Goal: Task Accomplishment & Management: Complete application form

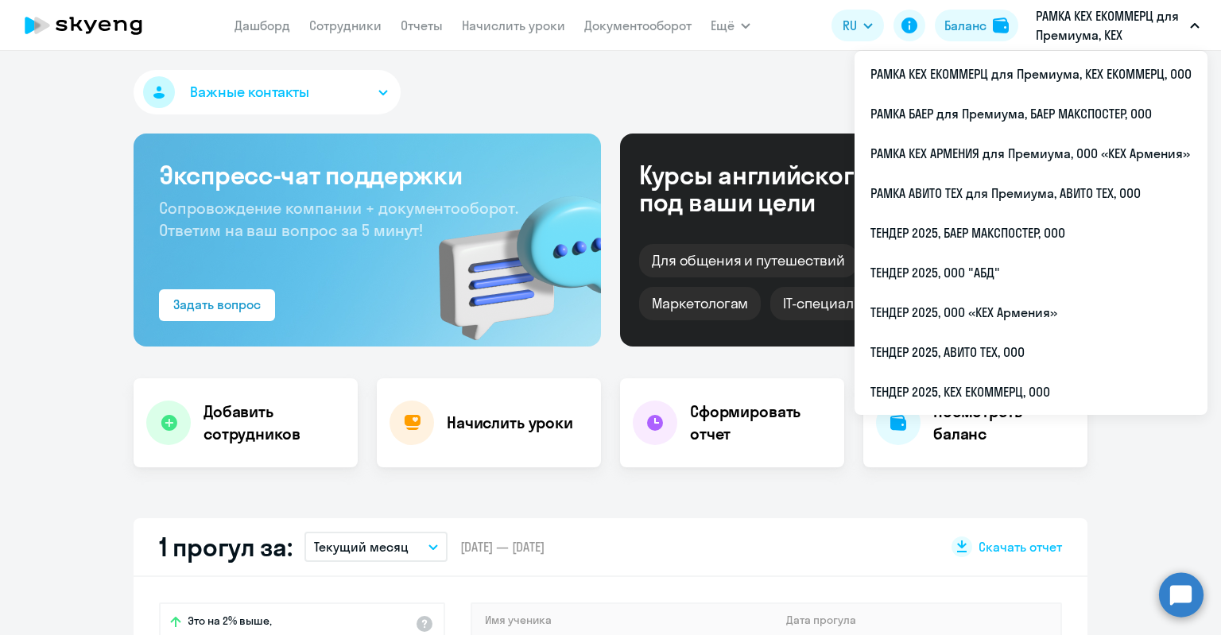
select select "30"
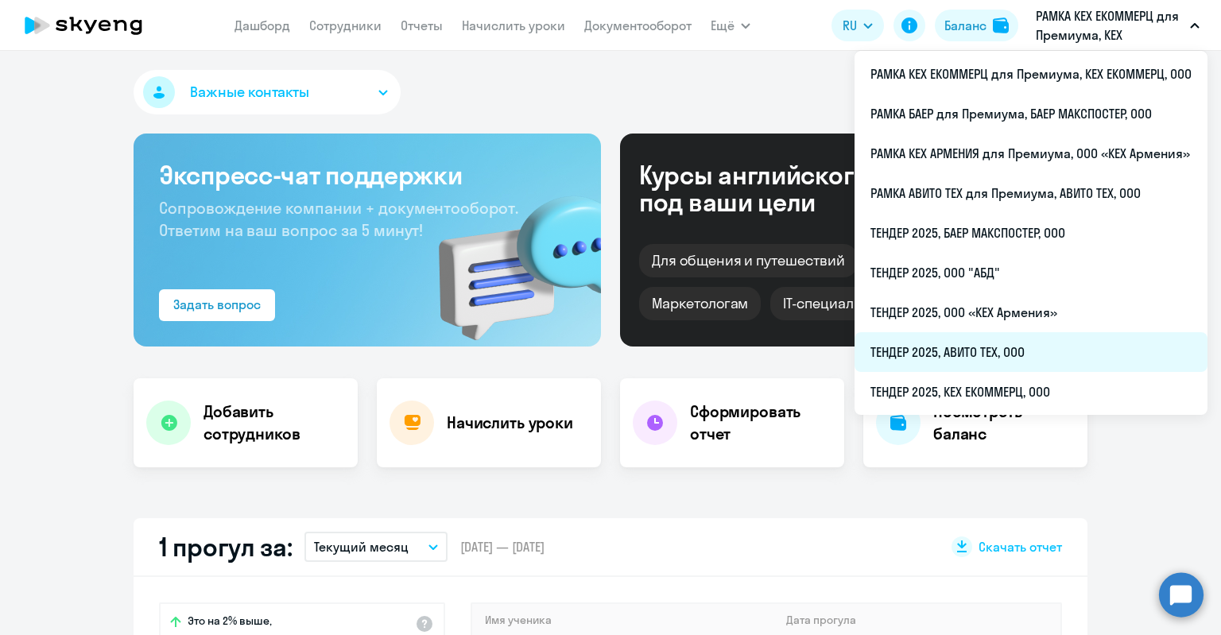
click at [974, 353] on li "ТЕНДЕР 2025, АВИТО ТЕХ, ООО" at bounding box center [1030, 352] width 353 height 40
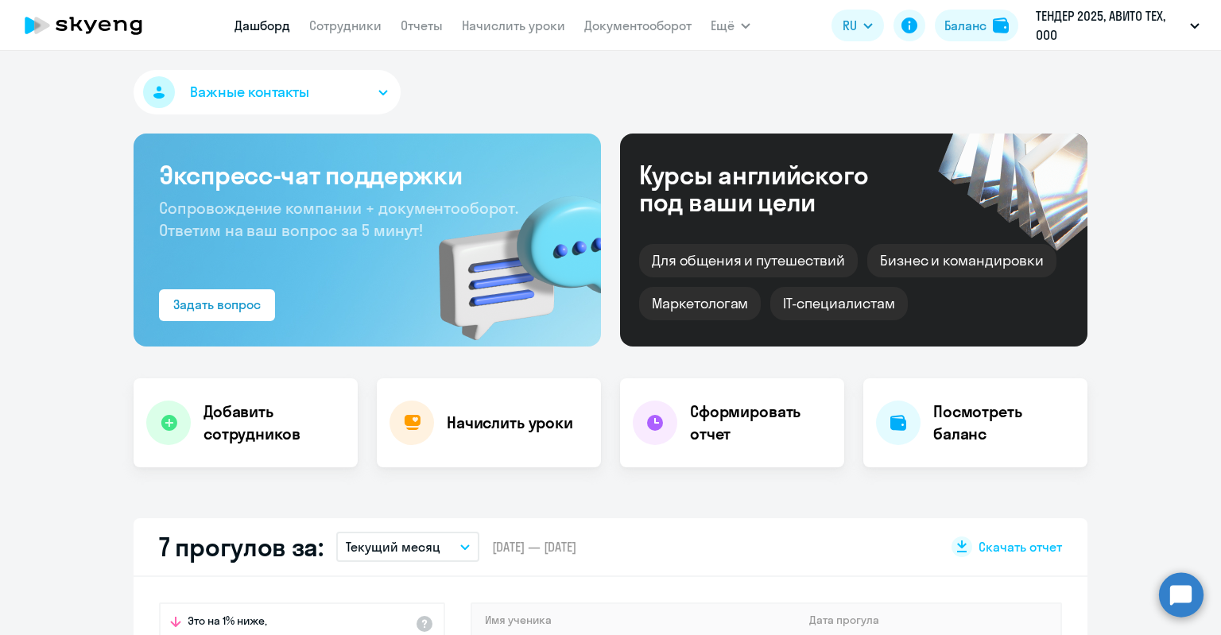
select select "30"
drag, startPoint x: 329, startPoint y: 17, endPoint x: 335, endPoint y: 27, distance: 12.1
click at [336, 28] on app-menu-item-link "Сотрудники" at bounding box center [345, 26] width 72 height 20
click at [335, 26] on link "Сотрудники" at bounding box center [345, 25] width 72 height 16
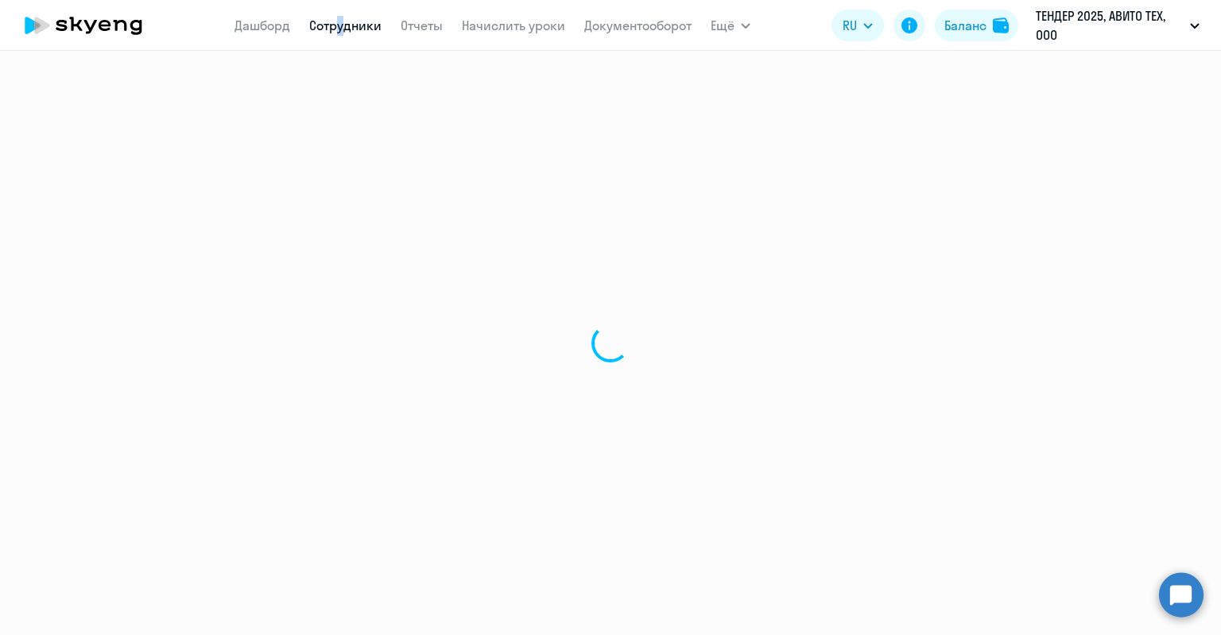
select select "30"
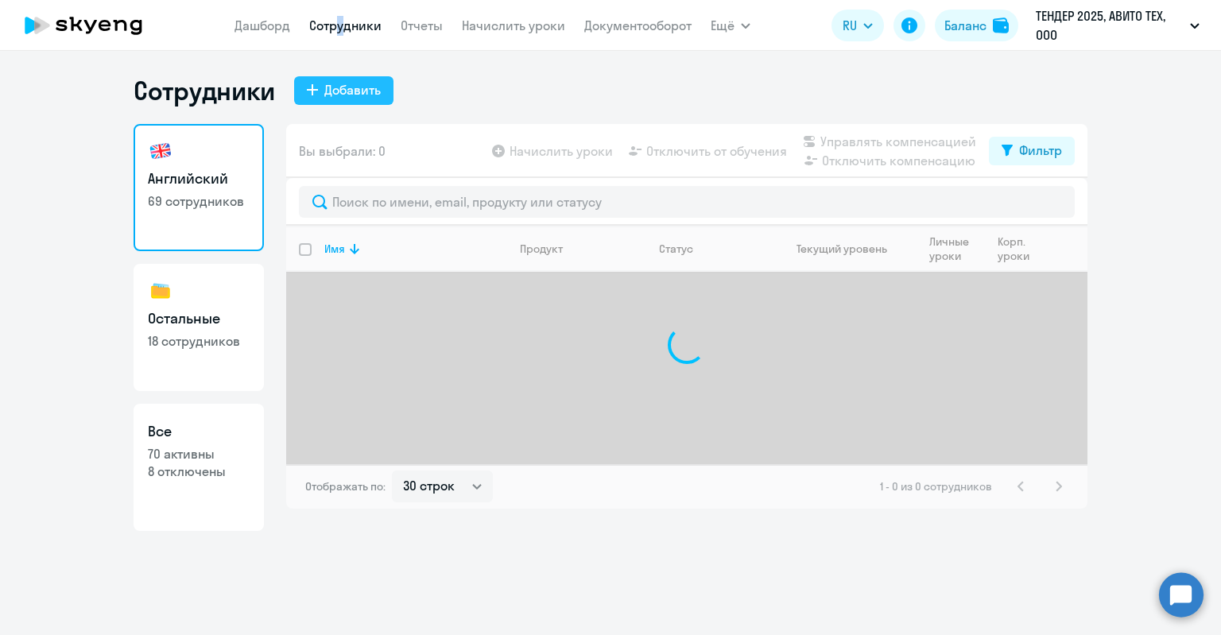
click at [307, 95] on button "Добавить" at bounding box center [343, 90] width 99 height 29
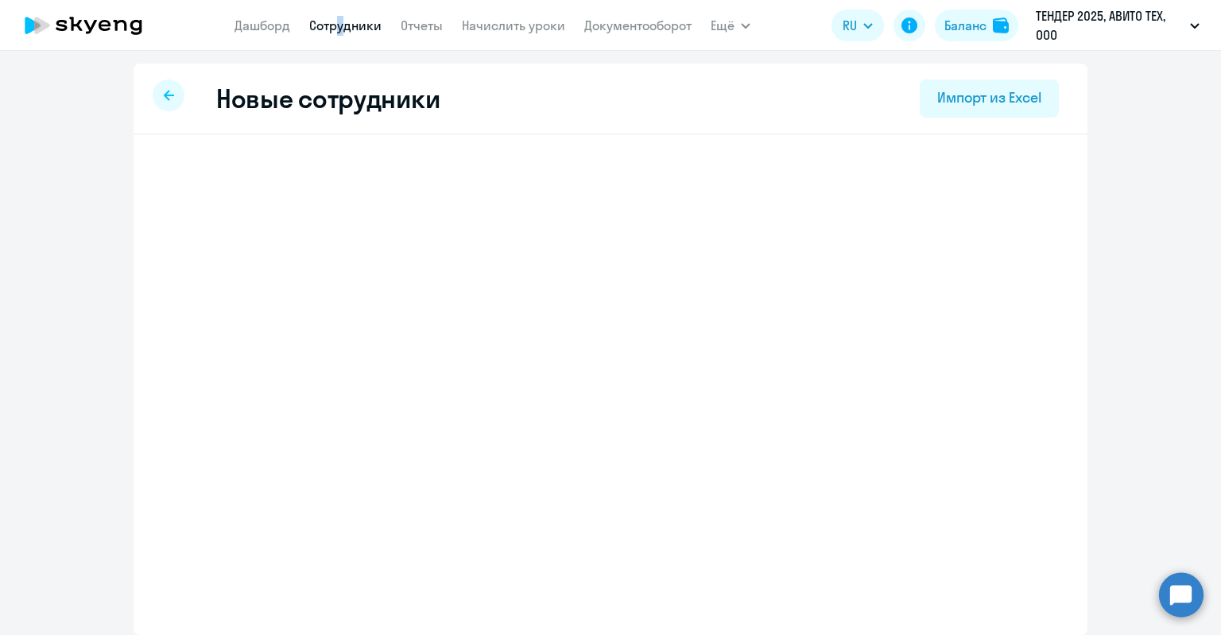
select select "english_adult_not_native_speaker"
select select "3"
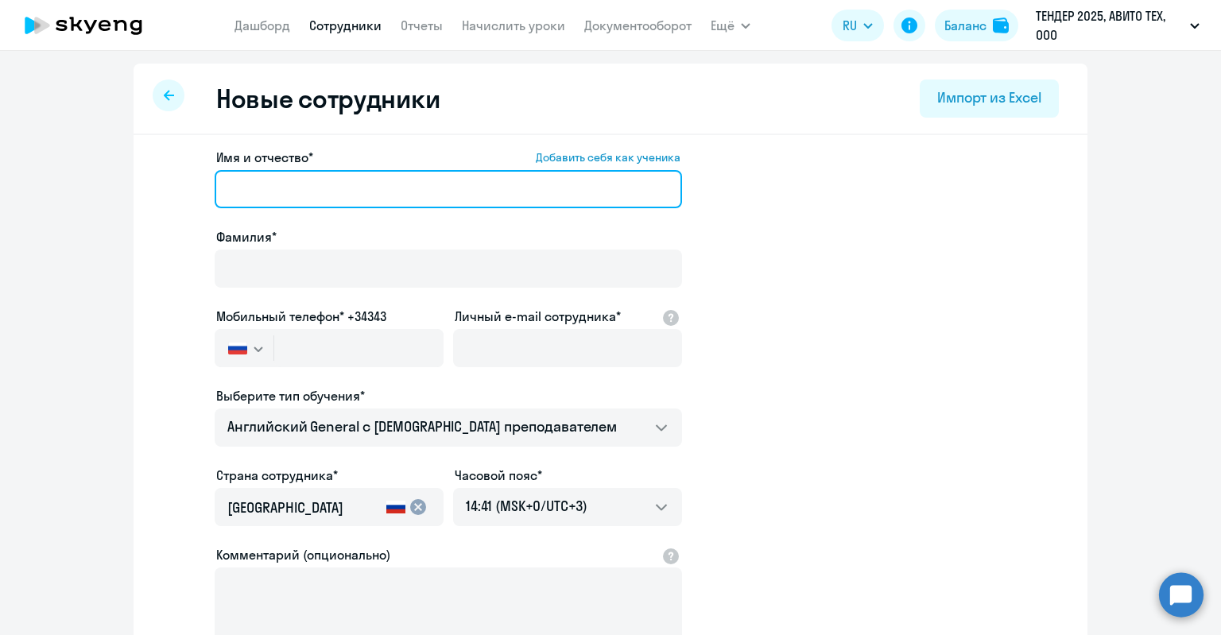
click at [343, 203] on input "Имя и отчество* Добавить себя как ученика" at bounding box center [448, 189] width 467 height 38
type input "[PERSON_NAME]"
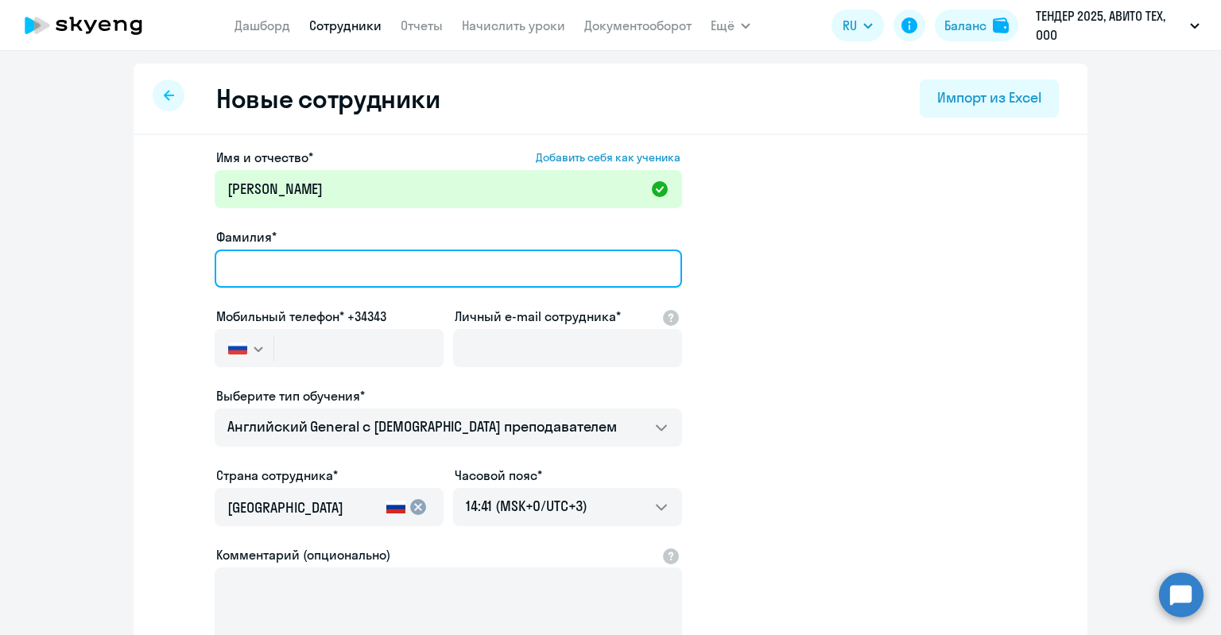
drag, startPoint x: 366, startPoint y: 249, endPoint x: 375, endPoint y: 278, distance: 30.7
click at [386, 288] on div "Фамилия*" at bounding box center [448, 260] width 467 height 67
type input "[PERSON_NAME]"
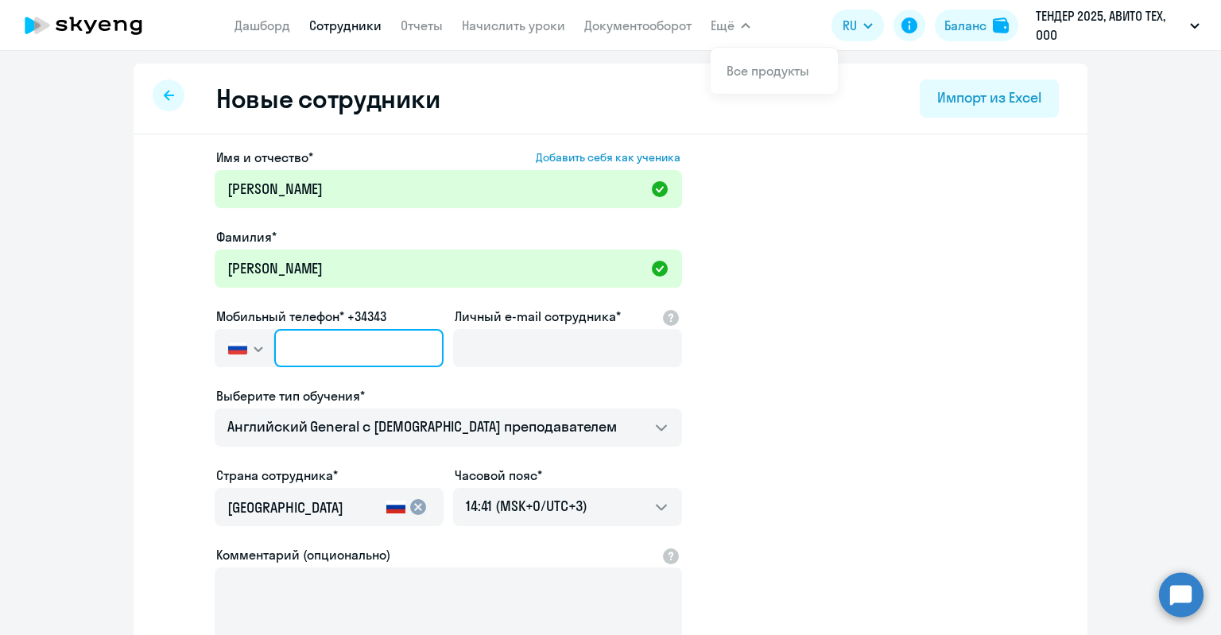
click at [401, 333] on input "text" at bounding box center [358, 348] width 169 height 38
paste input "[PHONE_NUMBER]"
type input "[PHONE_NUMBER]"
click at [566, 322] on label "Личный e-mail сотрудника*" at bounding box center [538, 316] width 166 height 19
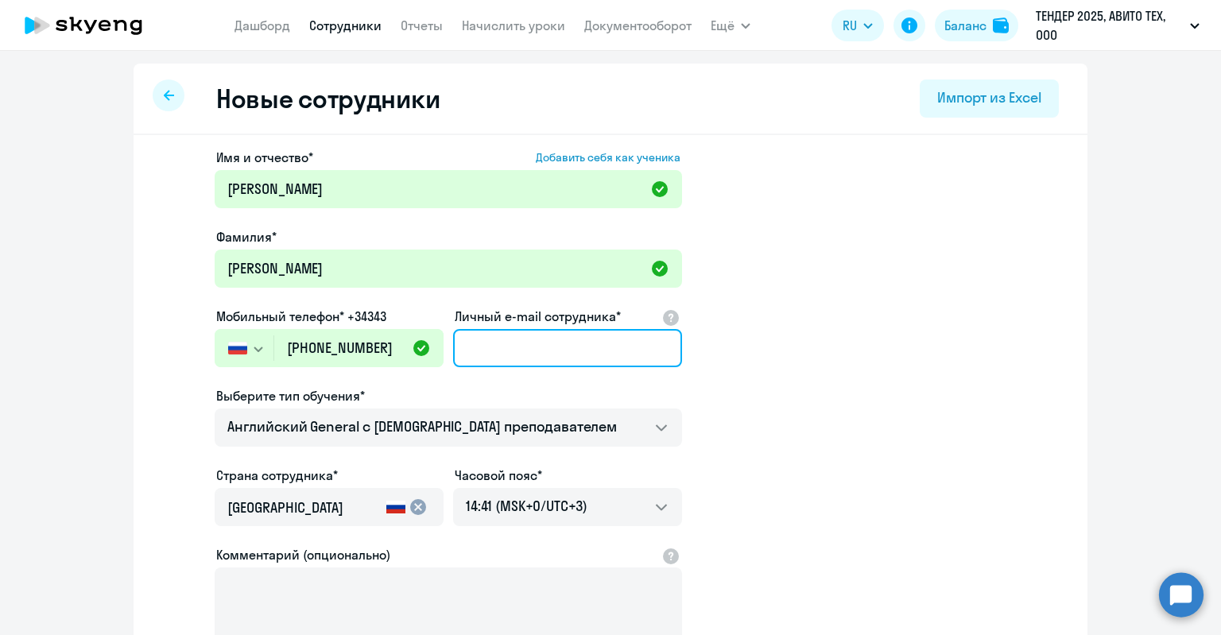
click at [566, 329] on input "Личный e-mail сотрудника*" at bounding box center [567, 348] width 229 height 38
paste input "[EMAIL_ADDRESS][DOMAIN_NAME]"
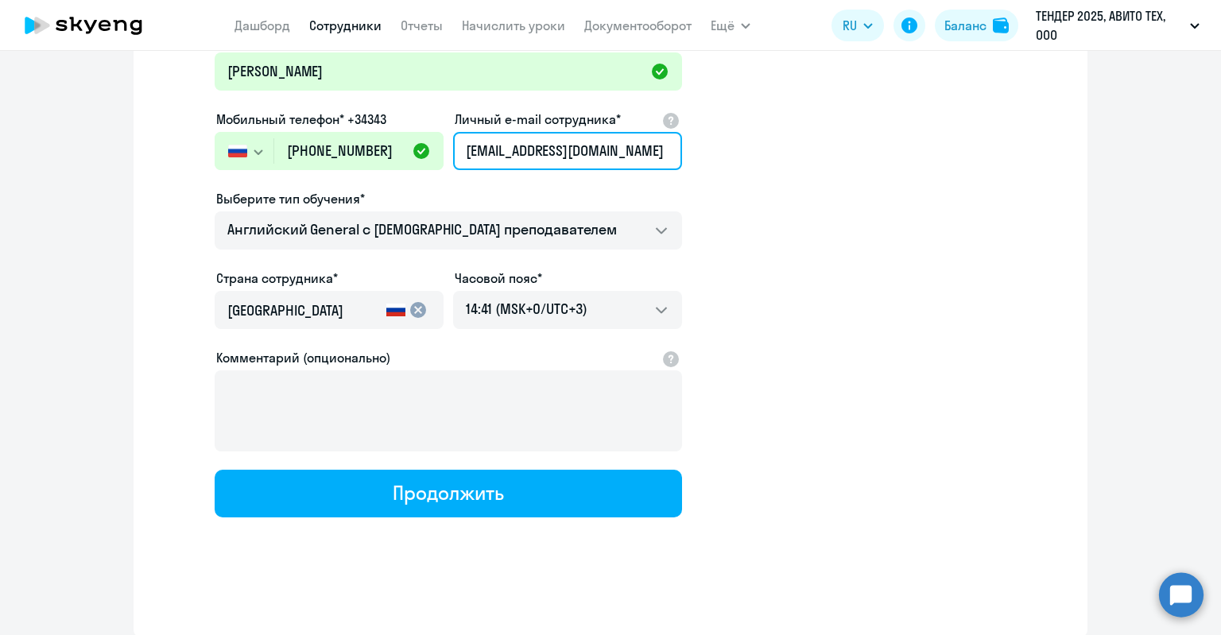
type input "[EMAIL_ADDRESS][DOMAIN_NAME]"
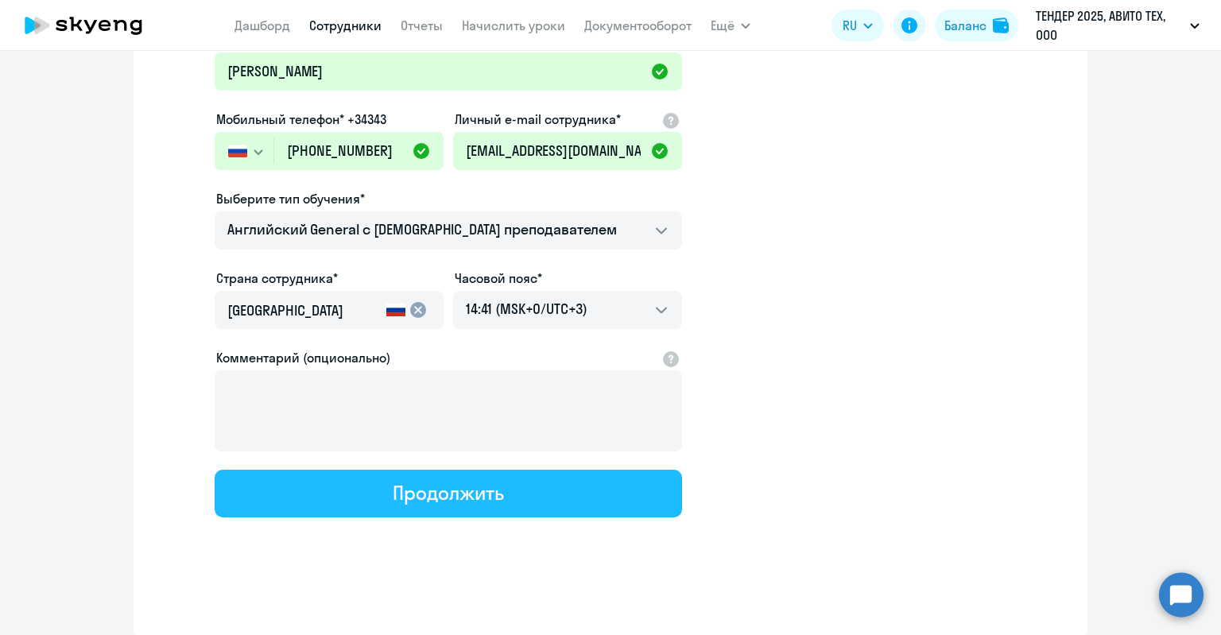
click at [486, 481] on div "Продолжить" at bounding box center [448, 492] width 110 height 25
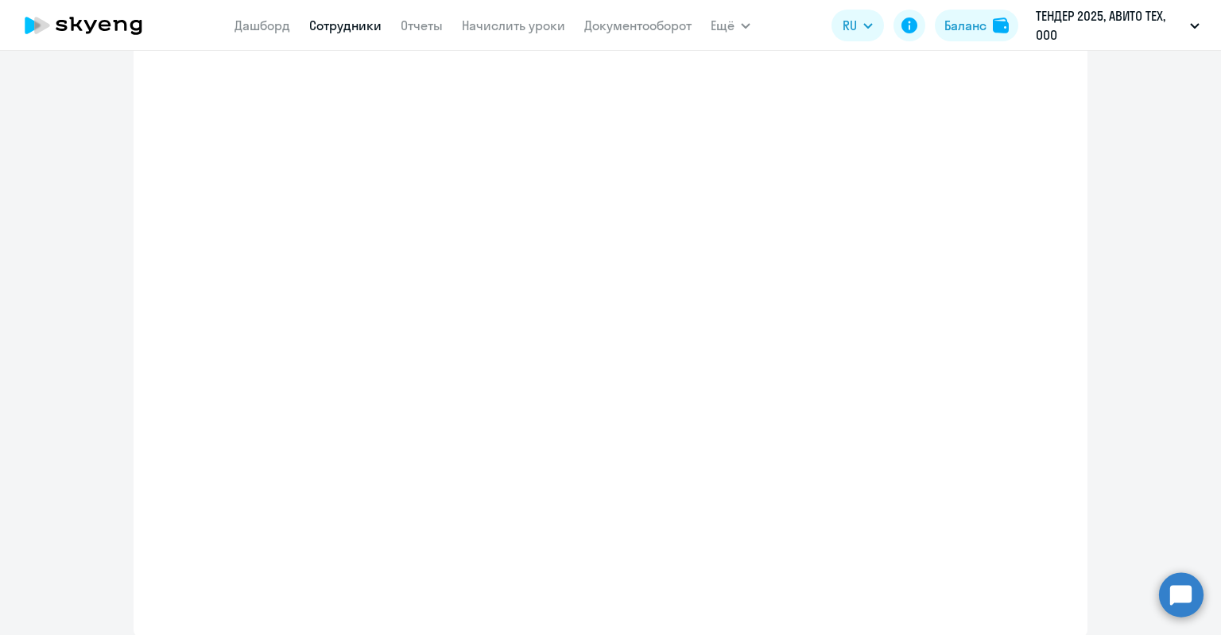
select select "english_adult_not_native_speaker"
select select "3"
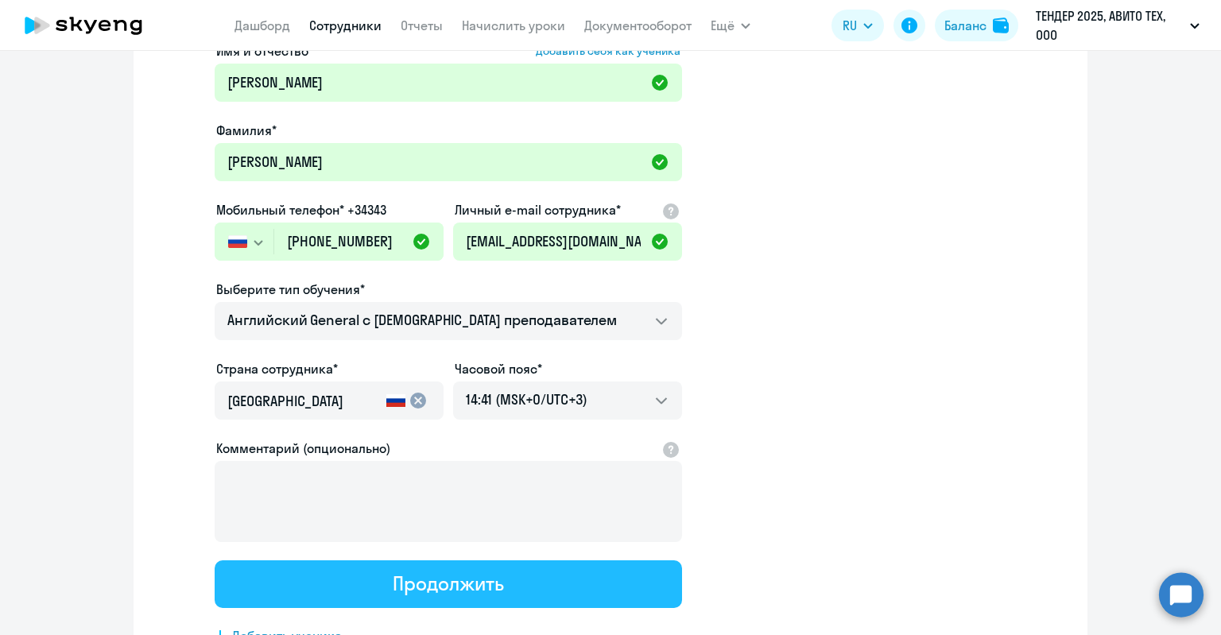
scroll to position [0, 0]
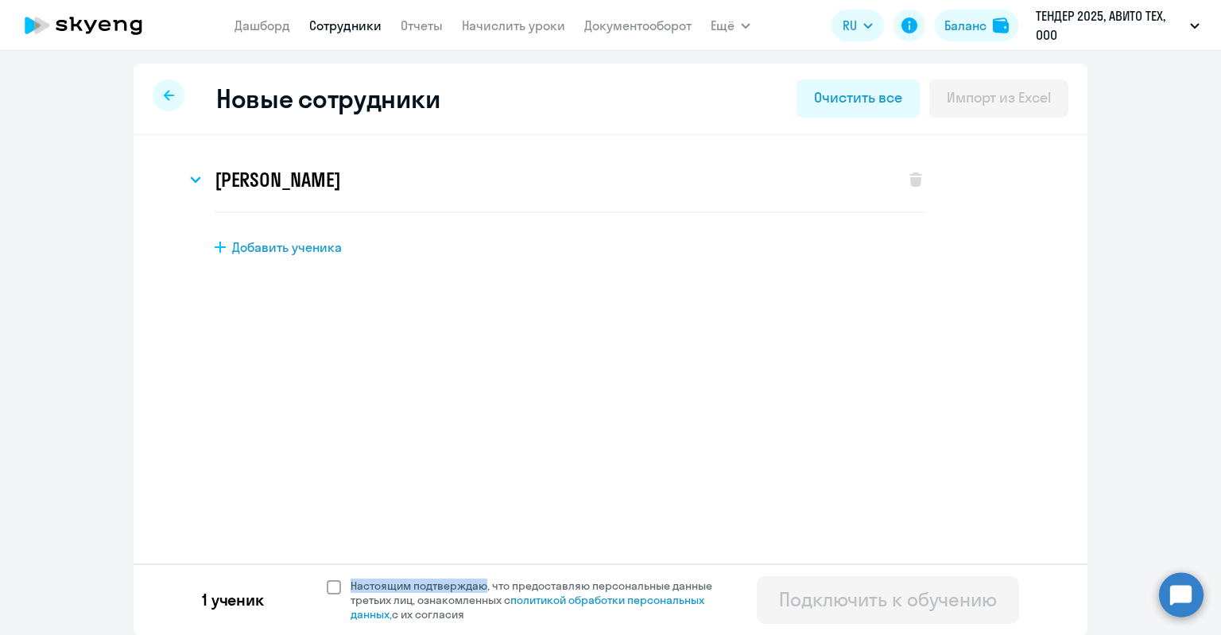
click at [475, 581] on div "1 ученик Настоящим подтверждаю, что предоставляю персональные данные третьих ли…" at bounding box center [611, 599] width 954 height 72
click at [535, 581] on span "Настоящим подтверждаю, что предоставляю персональные данные третьих лиц, ознако…" at bounding box center [540, 600] width 381 height 43
click at [327, 579] on input "Настоящим подтверждаю, что предоставляю персональные данные третьих лиц, ознако…" at bounding box center [326, 578] width 1 height 1
checkbox input "true"
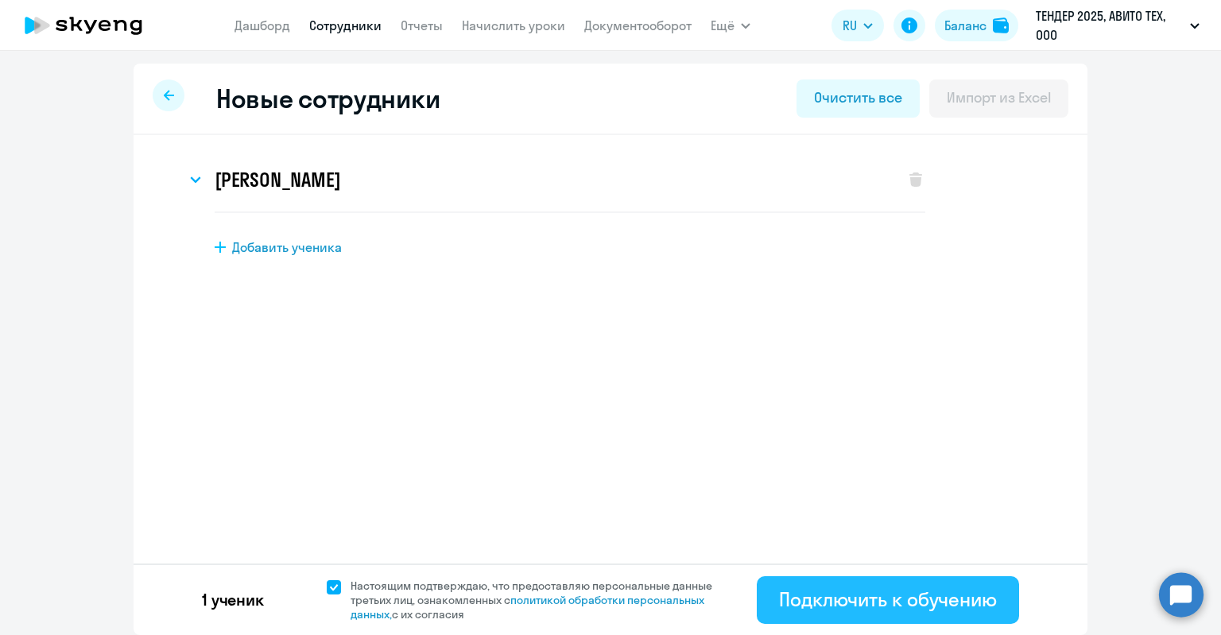
click at [832, 581] on button "Подключить к обучению" at bounding box center [888, 600] width 262 height 48
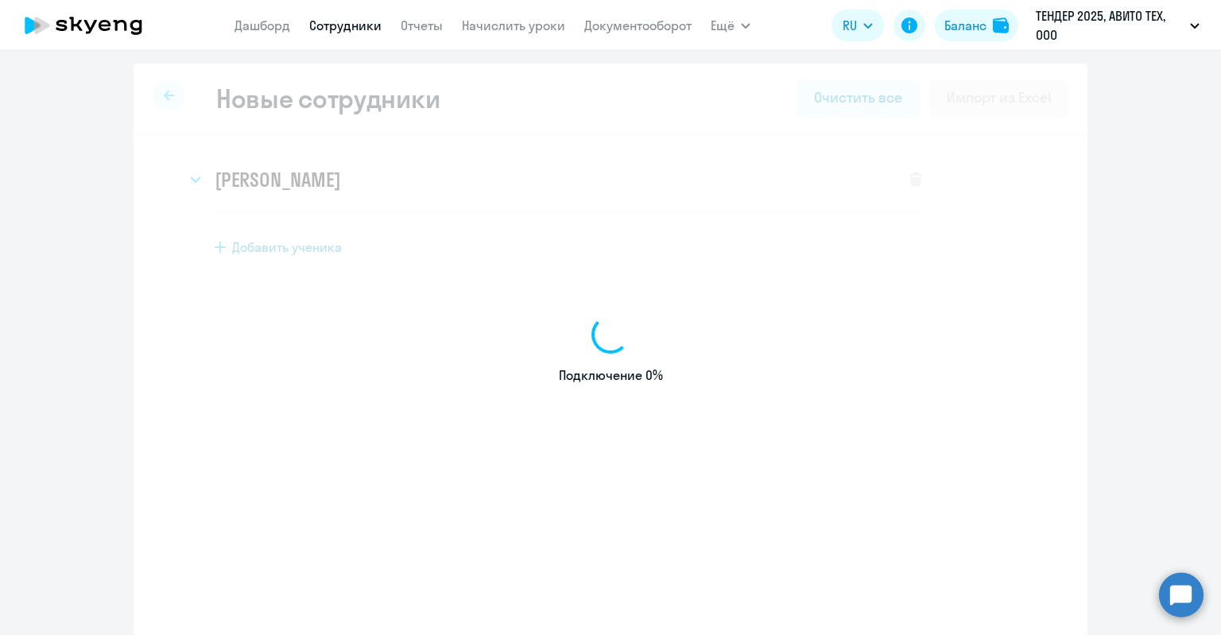
select select "english_adult_not_native_speaker"
select select "3"
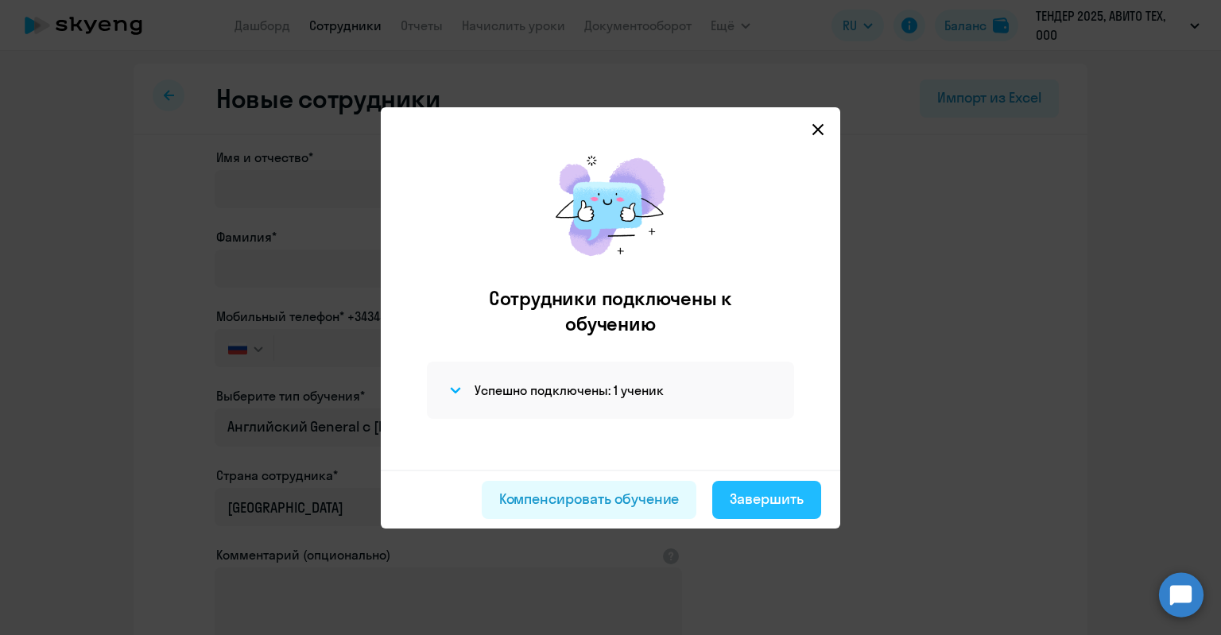
click at [796, 494] on div "Завершить" at bounding box center [767, 499] width 74 height 21
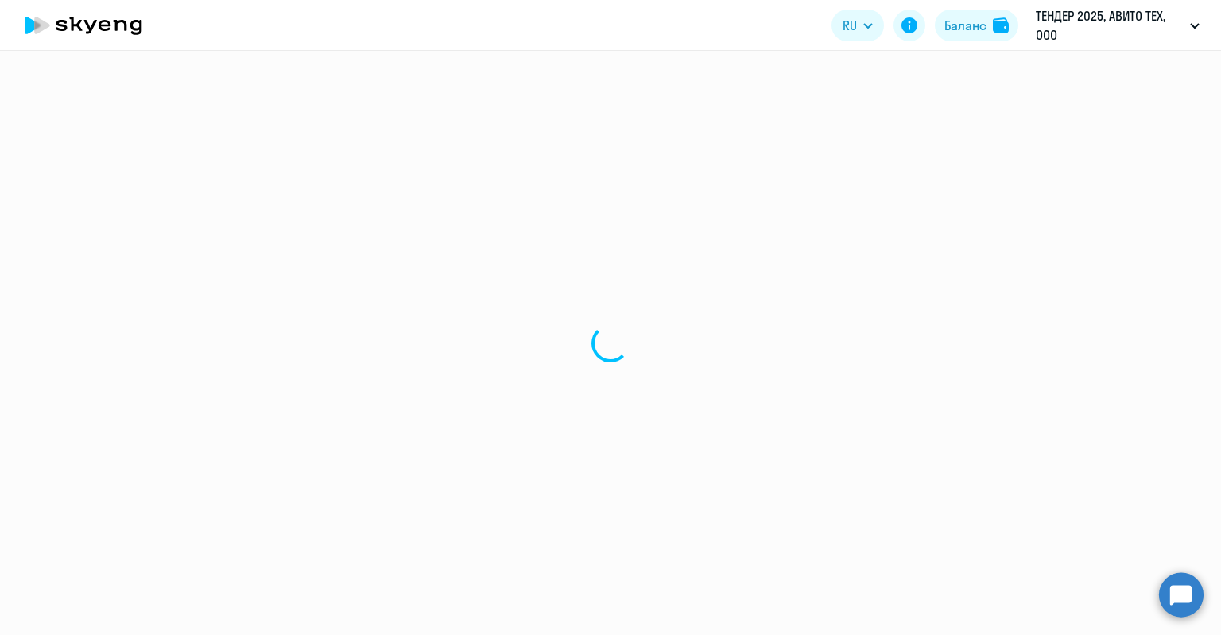
select select "30"
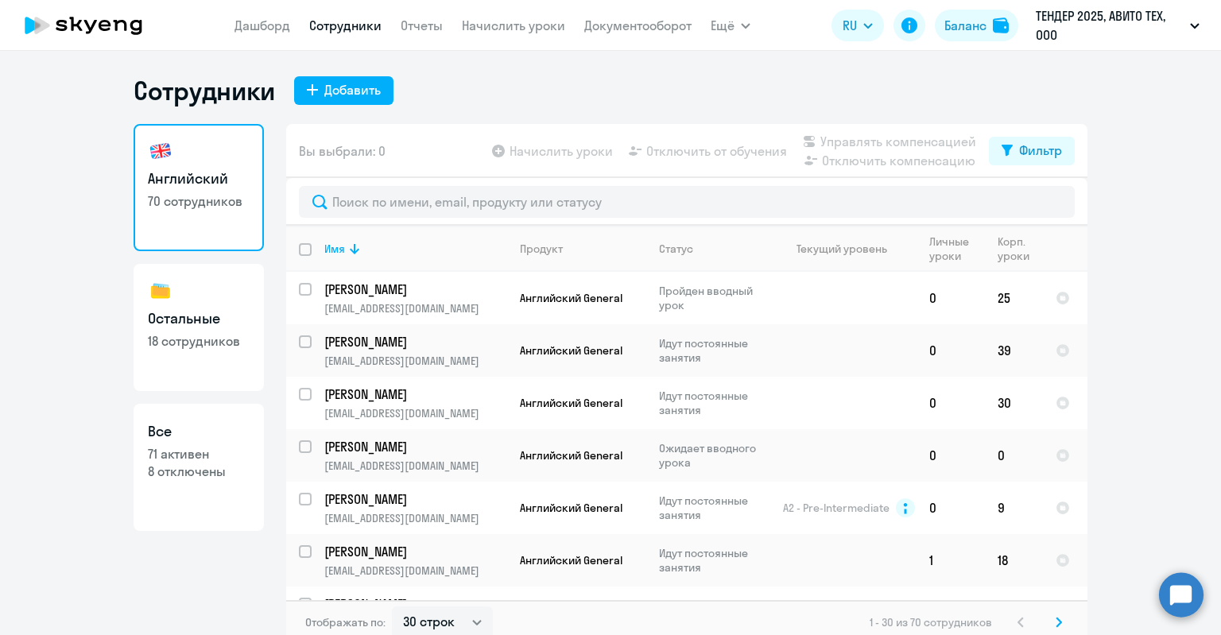
click at [179, 482] on link "Все 71 активен 8 отключены" at bounding box center [199, 467] width 130 height 127
select select "30"
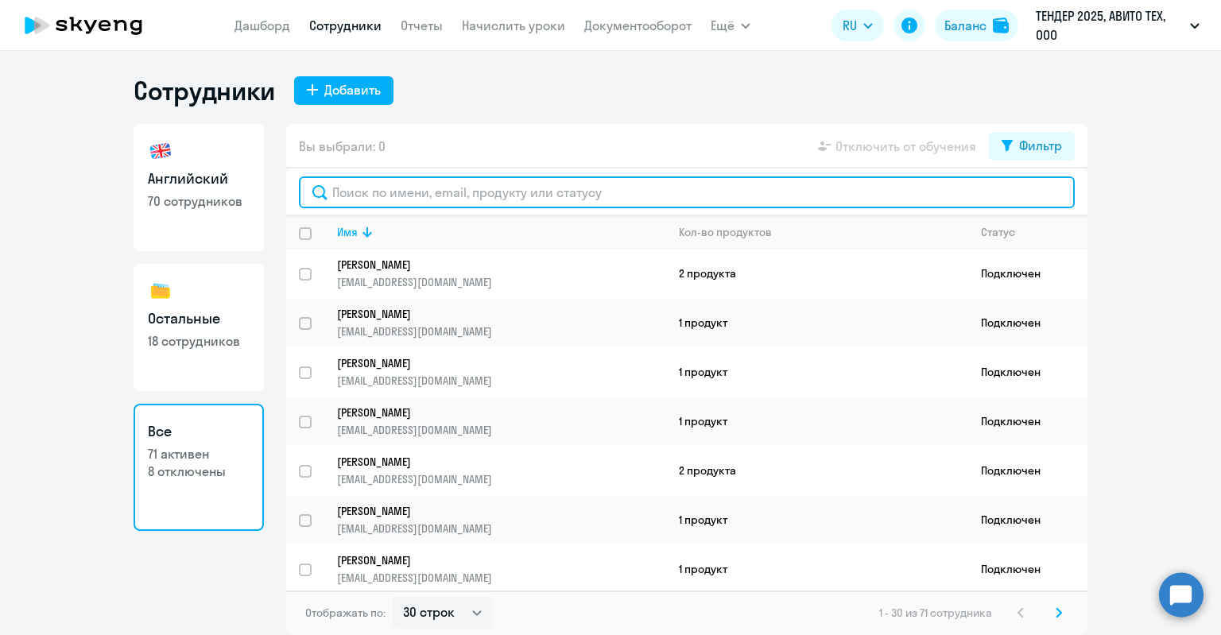
click at [362, 195] on input "text" at bounding box center [687, 192] width 776 height 32
type input "[PERSON_NAME]"
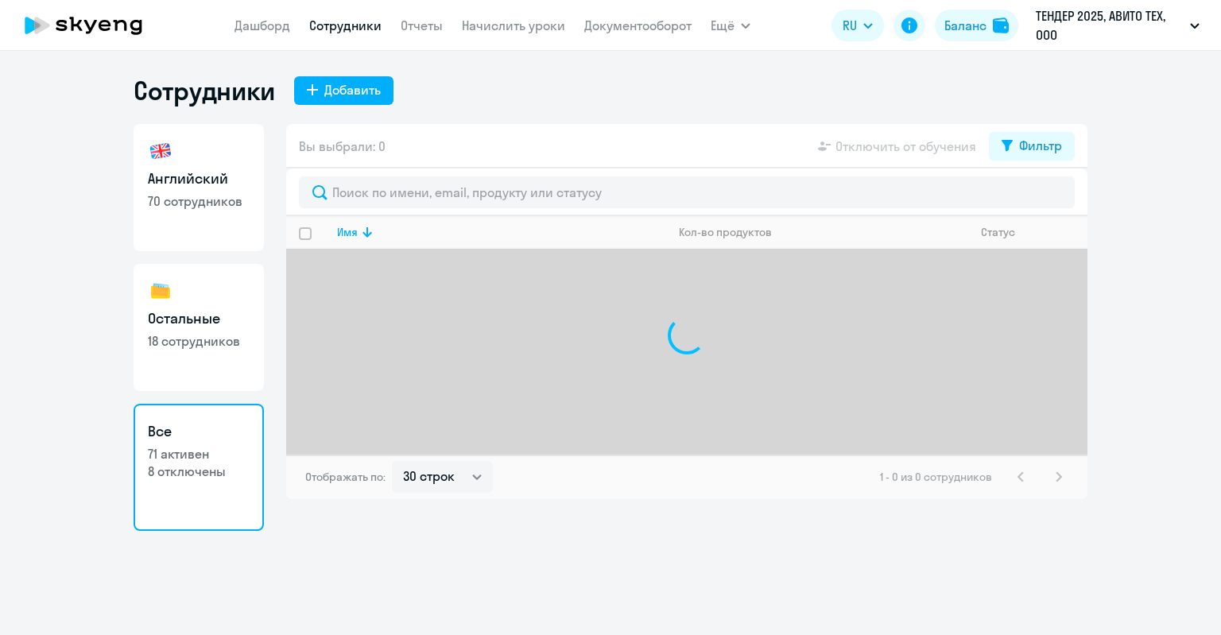
select select "30"
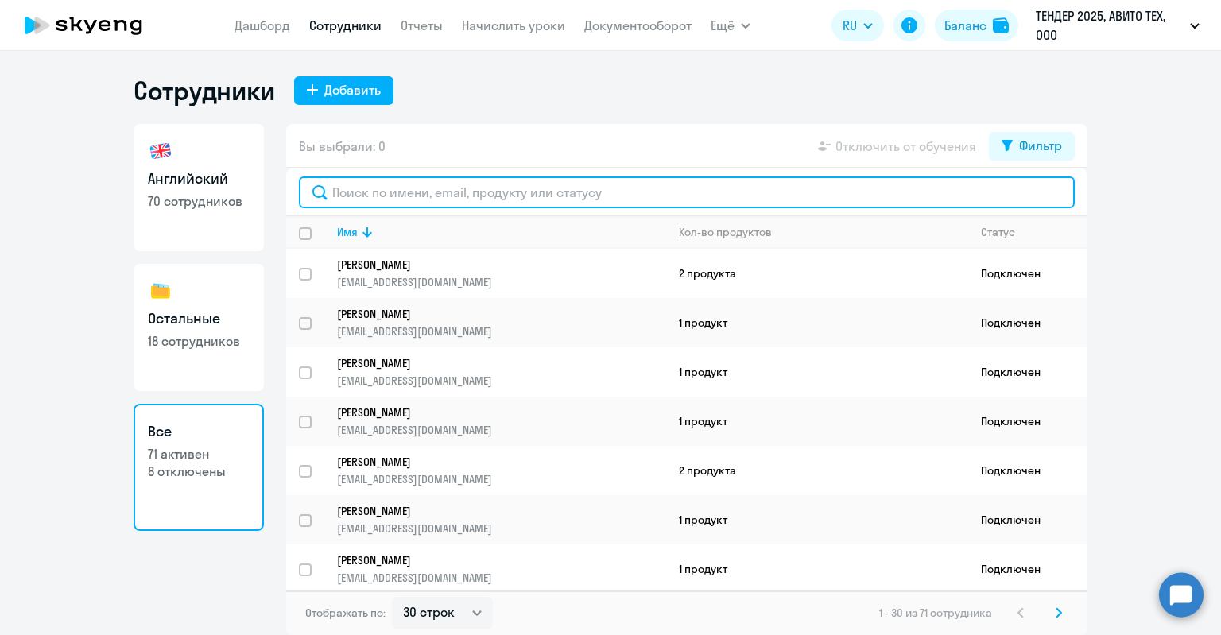
click at [415, 178] on input "text" at bounding box center [687, 192] width 776 height 32
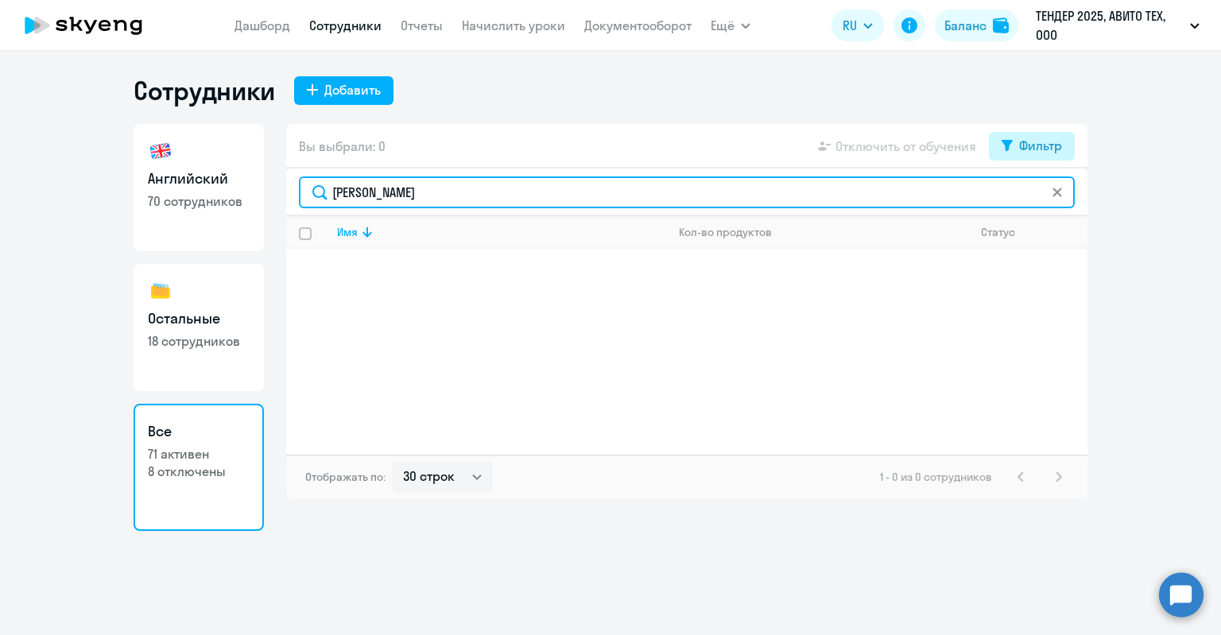
type input "Бриль"
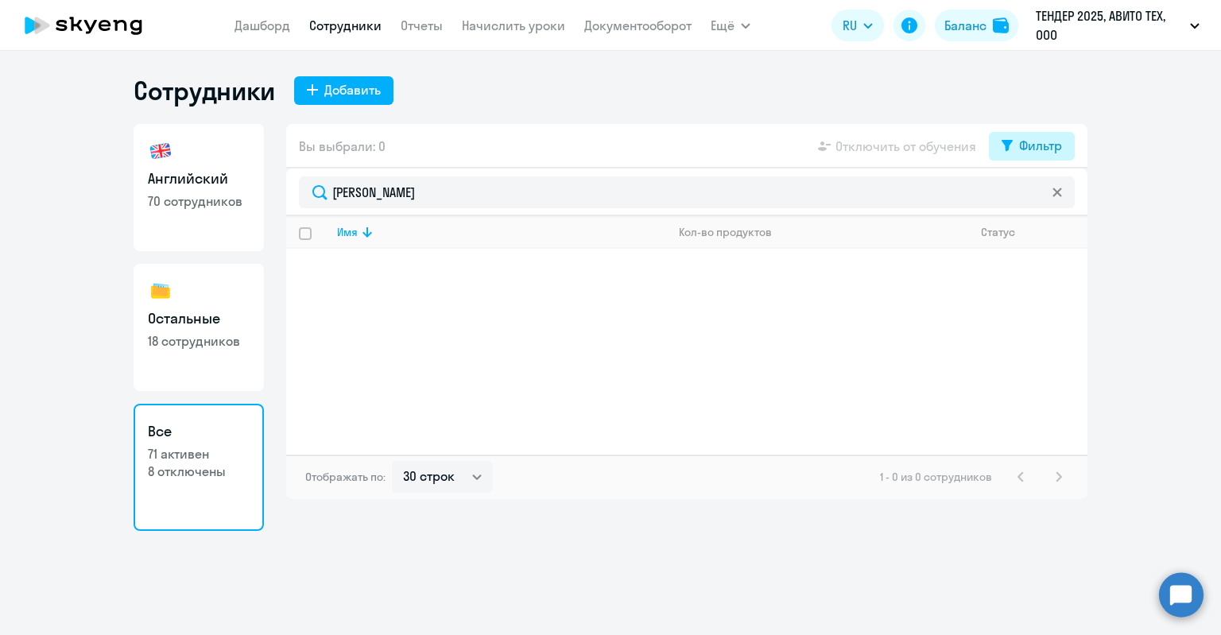
click at [1022, 136] on div "Фильтр" at bounding box center [1040, 145] width 43 height 19
click at [935, 196] on p "Показать отключенных от обучения" at bounding box center [894, 202] width 126 height 29
click at [1033, 201] on div "Показать отключенных от обучения" at bounding box center [946, 202] width 230 height 29
click at [1038, 200] on span at bounding box center [1048, 198] width 27 height 16
click at [1035, 198] on input "checkbox" at bounding box center [1034, 197] width 1 height 1
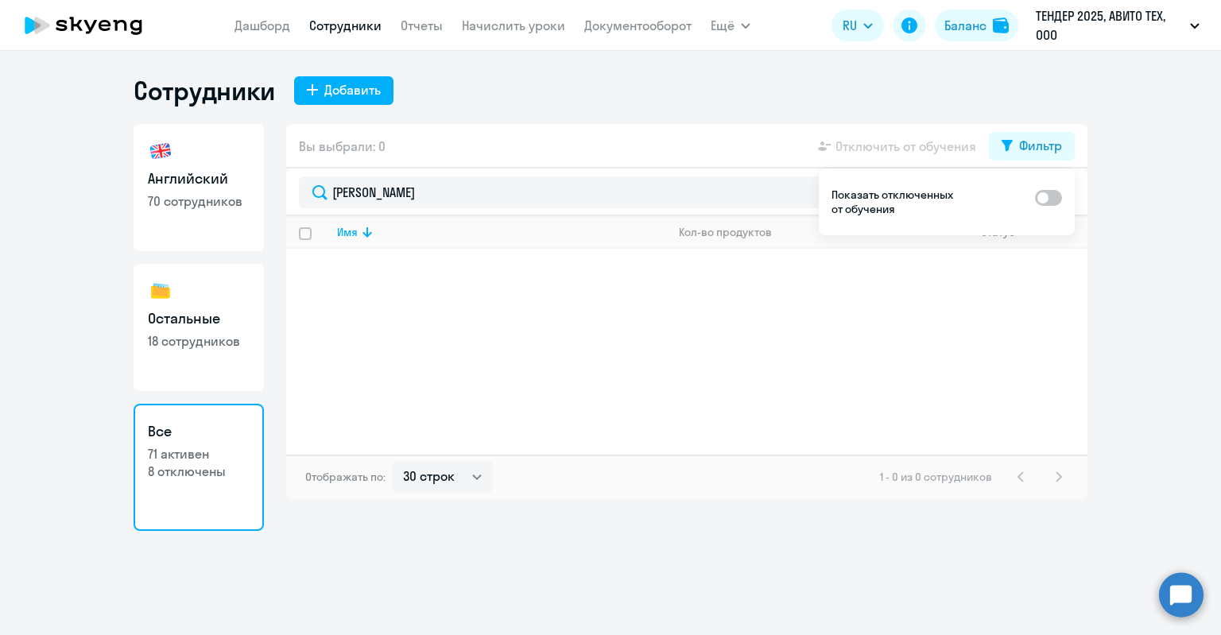
checkbox input "true"
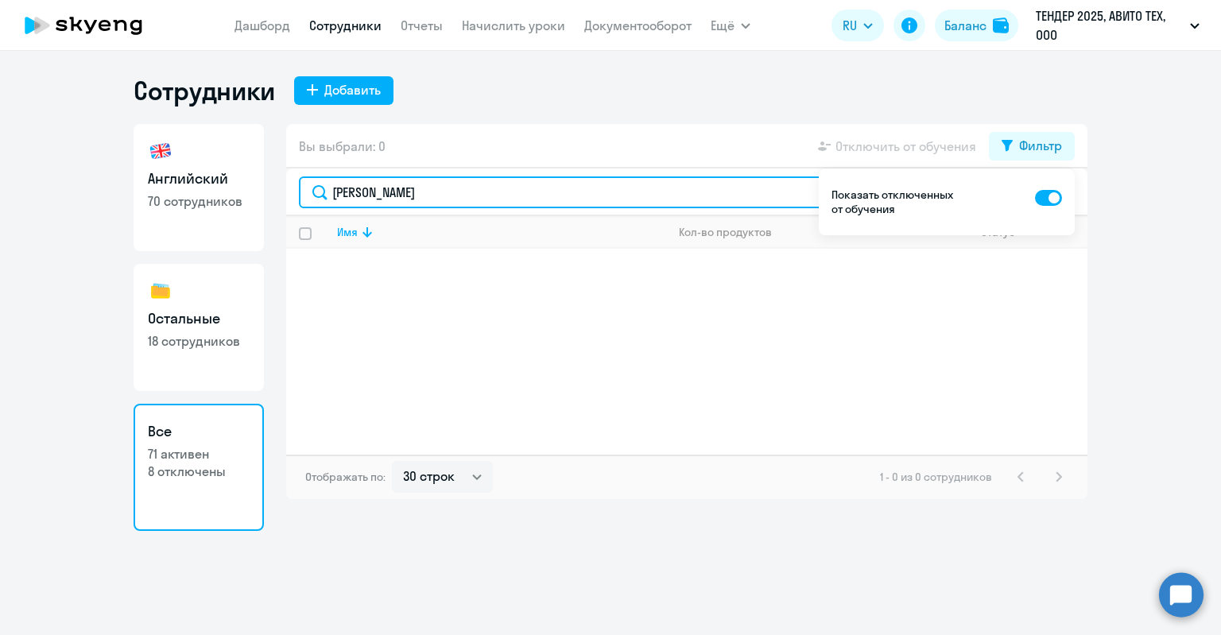
click at [518, 188] on input "Бриль" at bounding box center [687, 192] width 776 height 32
type input "Б"
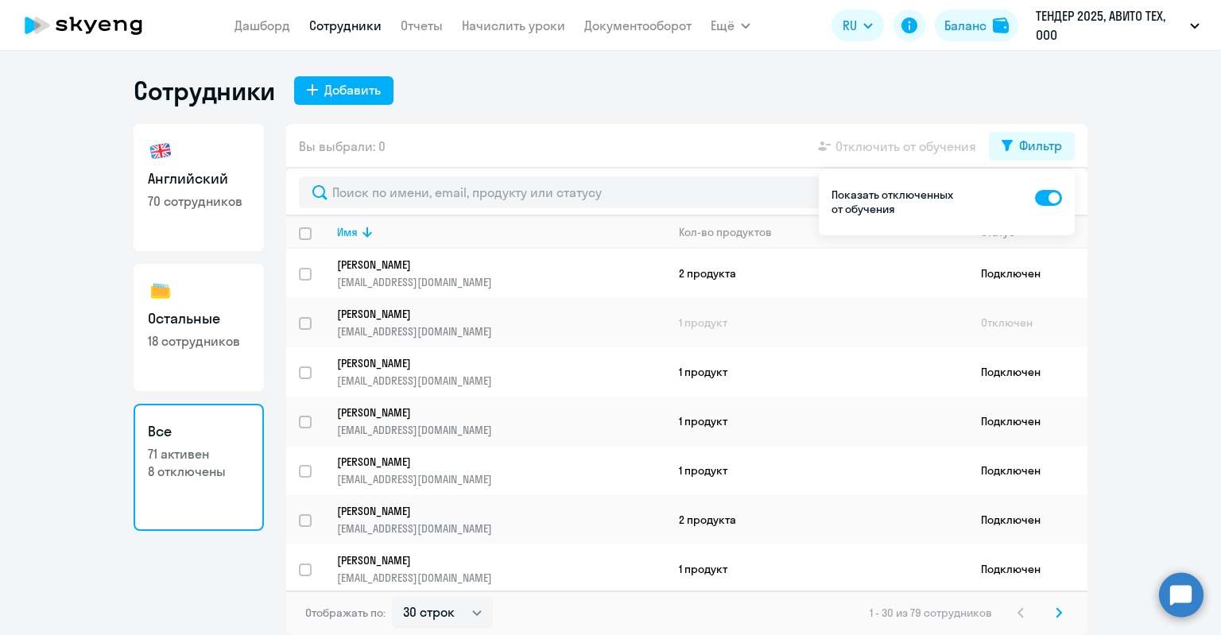
click at [576, 142] on div "Вы выбрали: 0 Отключить от обучения Фильтр" at bounding box center [686, 146] width 801 height 45
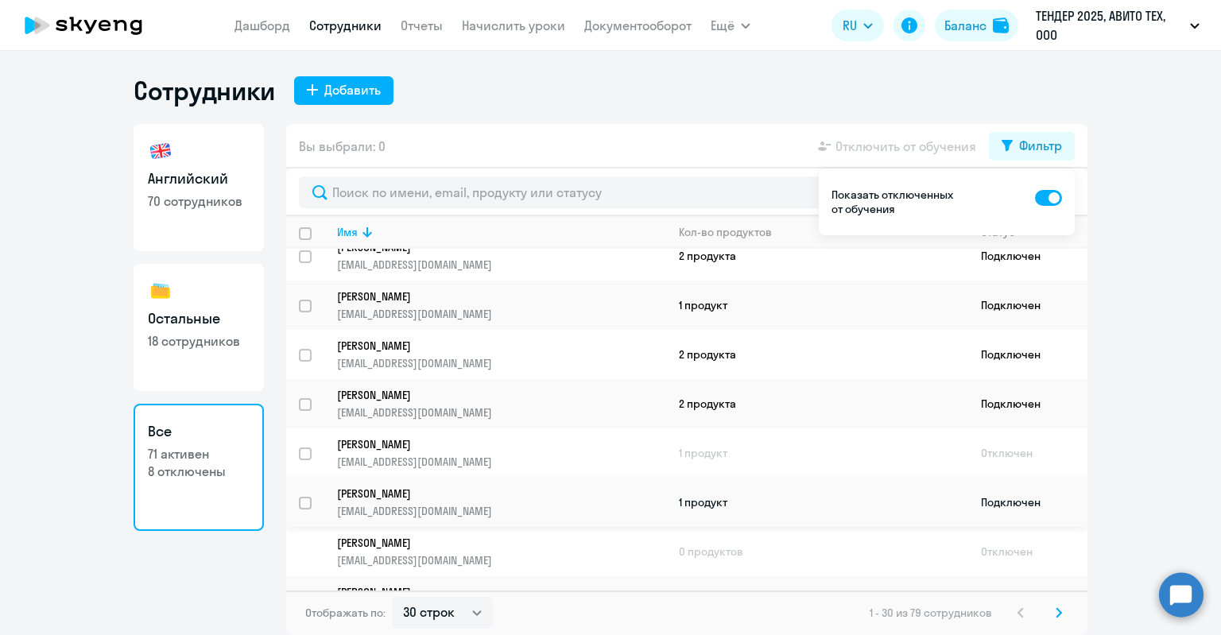
scroll to position [1117, 0]
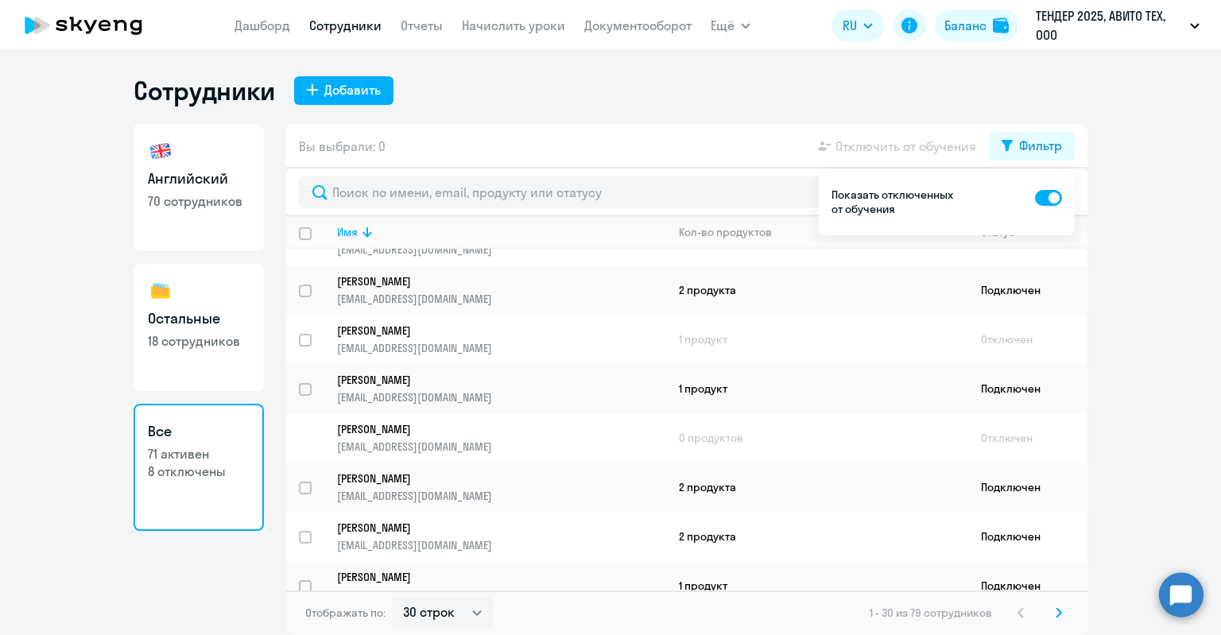
click at [1149, 273] on ng-component "Сотрудники Добавить Английский 70 сотрудников Остальные 18 сотрудников Все 71 а…" at bounding box center [610, 355] width 1221 height 560
click at [958, 119] on div "Сотрудники Добавить Английский 70 сотрудников Остальные 18 сотрудников Все 71 а…" at bounding box center [611, 355] width 954 height 560
click at [997, 139] on button "Фильтр" at bounding box center [1032, 146] width 86 height 29
click at [203, 183] on h3 "Английский" at bounding box center [199, 178] width 102 height 21
select select "30"
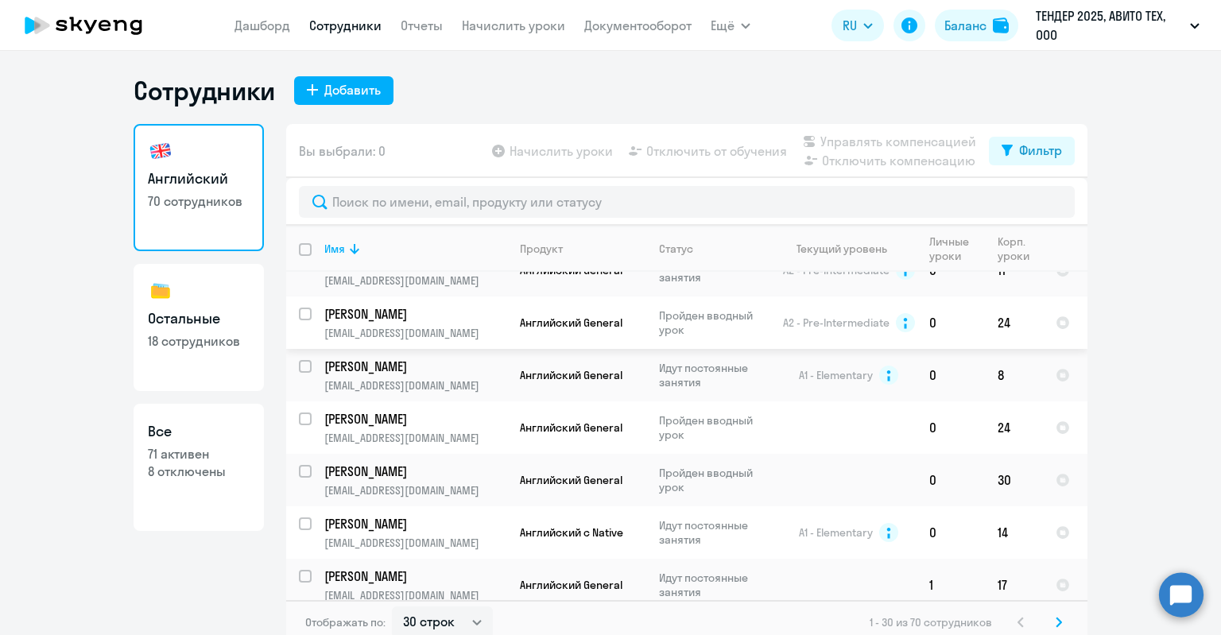
scroll to position [10, 0]
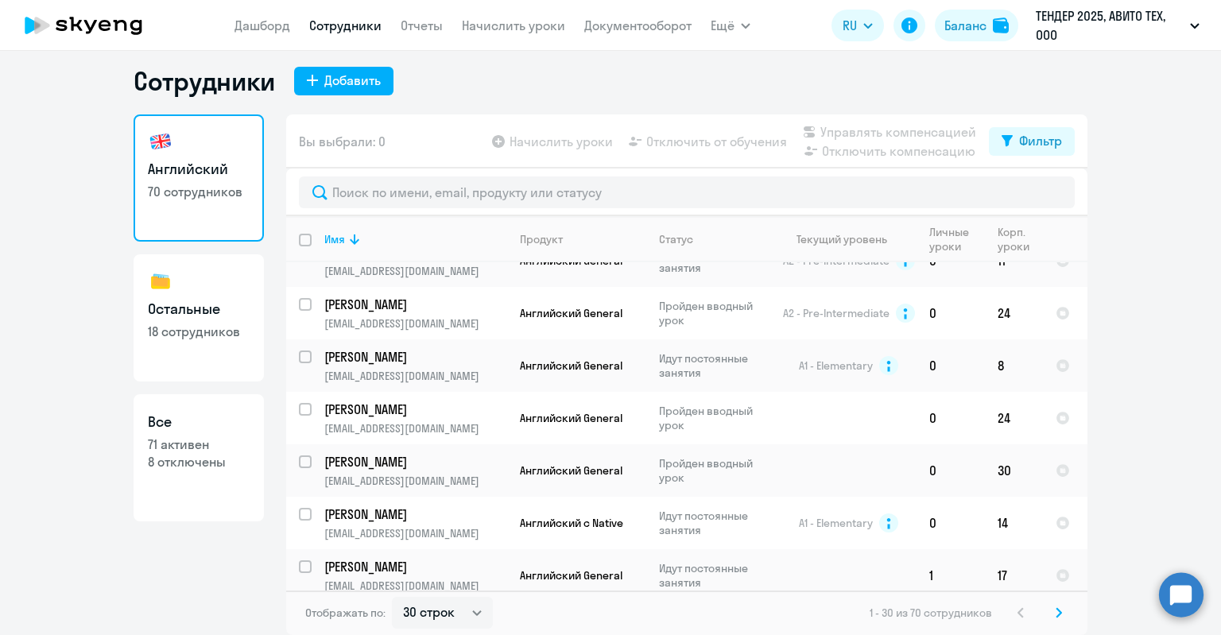
click at [215, 300] on h3 "Остальные" at bounding box center [199, 309] width 102 height 21
select select "30"
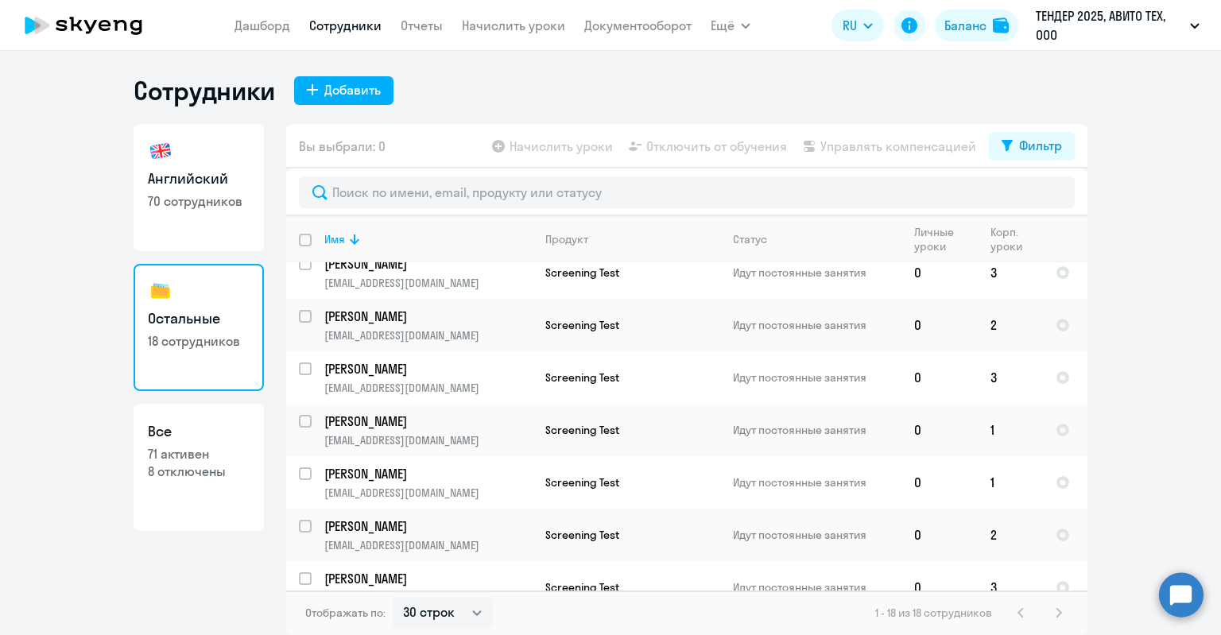
scroll to position [610, 0]
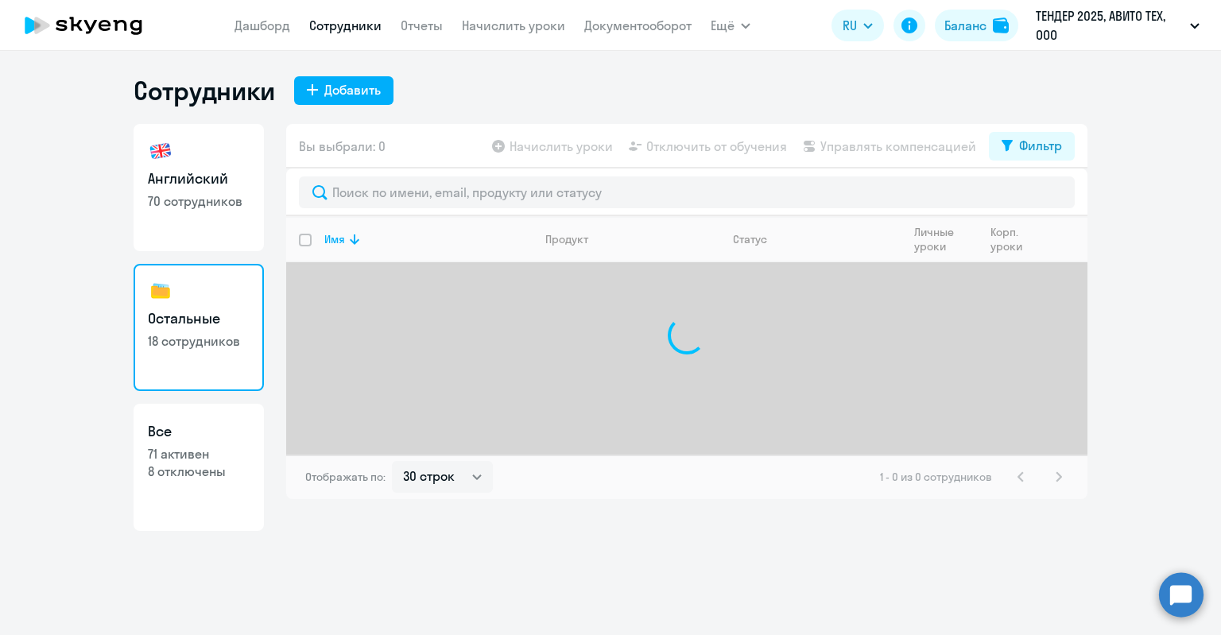
select select "30"
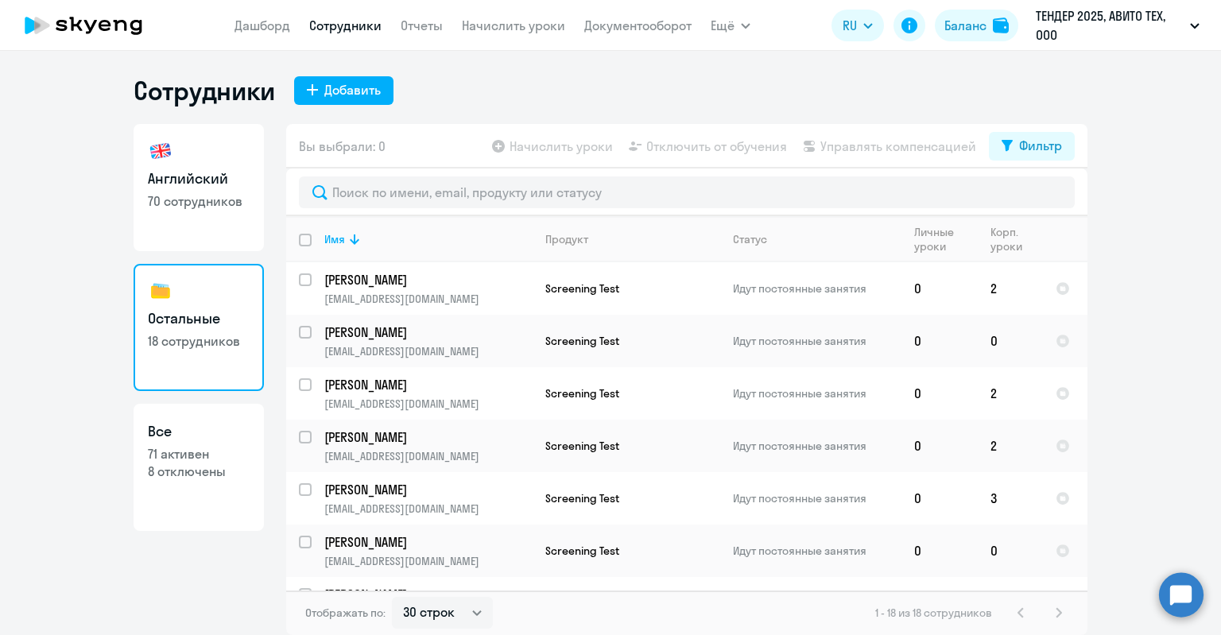
click at [186, 426] on h3 "Все" at bounding box center [199, 431] width 102 height 21
select select "30"
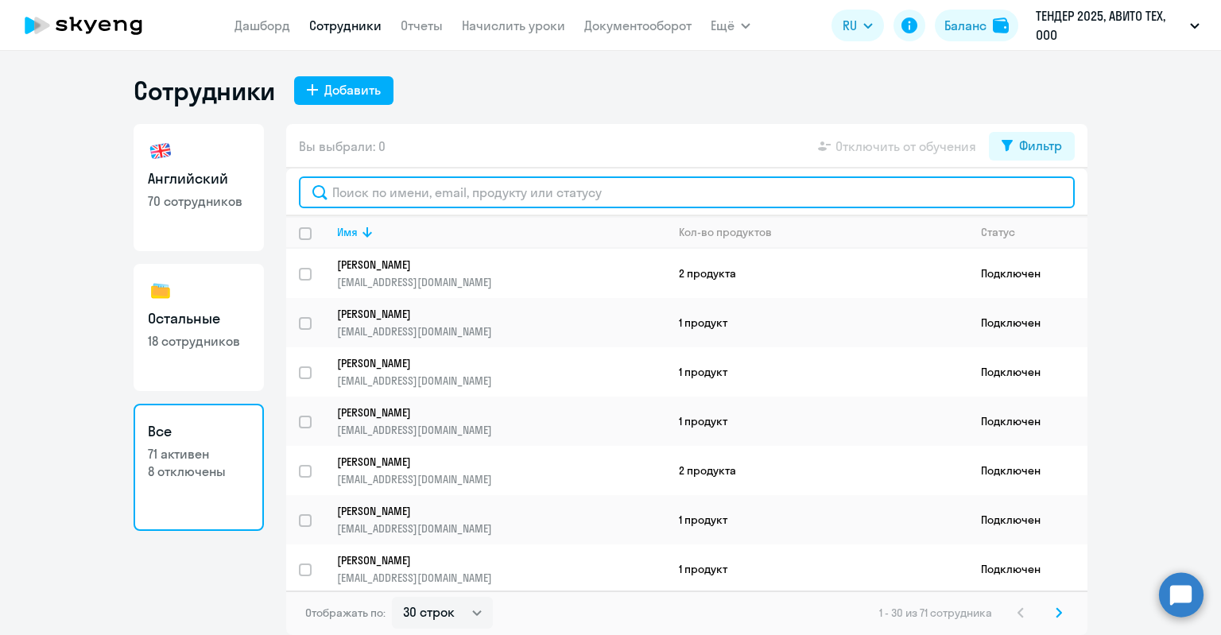
click at [511, 201] on input "text" at bounding box center [687, 192] width 776 height 32
paste input "[EMAIL_ADDRESS][DOMAIN_NAME]"
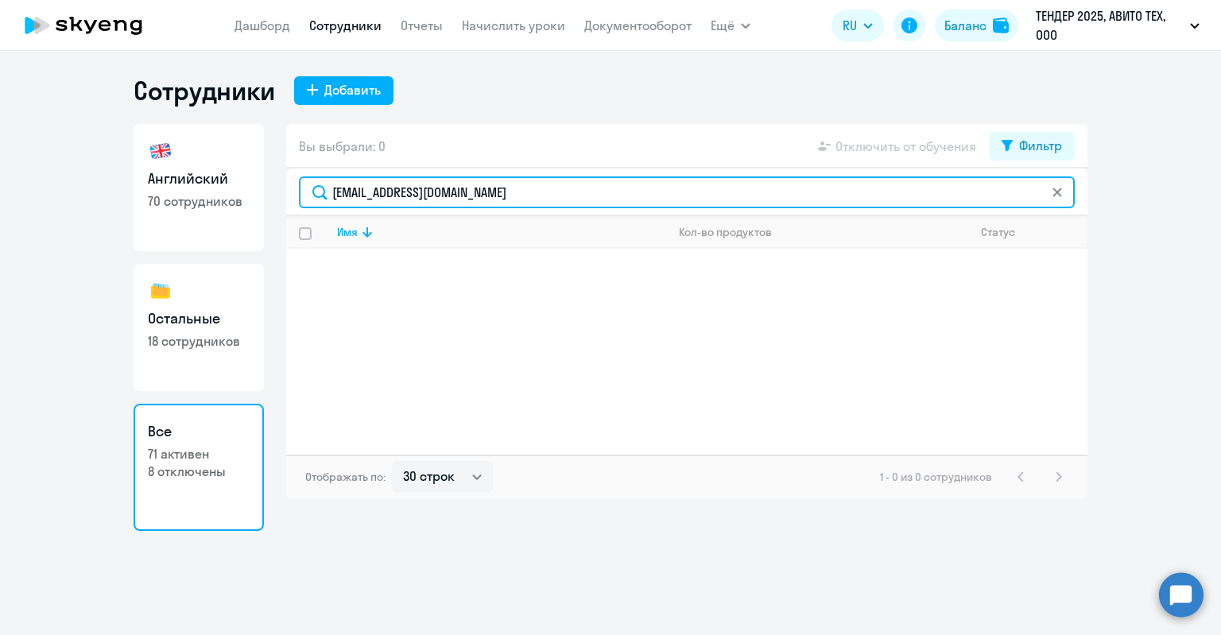
drag, startPoint x: 511, startPoint y: 201, endPoint x: 362, endPoint y: 199, distance: 149.4
click at [362, 199] on input "[EMAIL_ADDRESS][DOMAIN_NAME]" at bounding box center [687, 192] width 776 height 32
type input "labril"
drag, startPoint x: 369, startPoint y: 201, endPoint x: 312, endPoint y: 196, distance: 57.4
click at [312, 196] on input "text" at bounding box center [687, 192] width 776 height 32
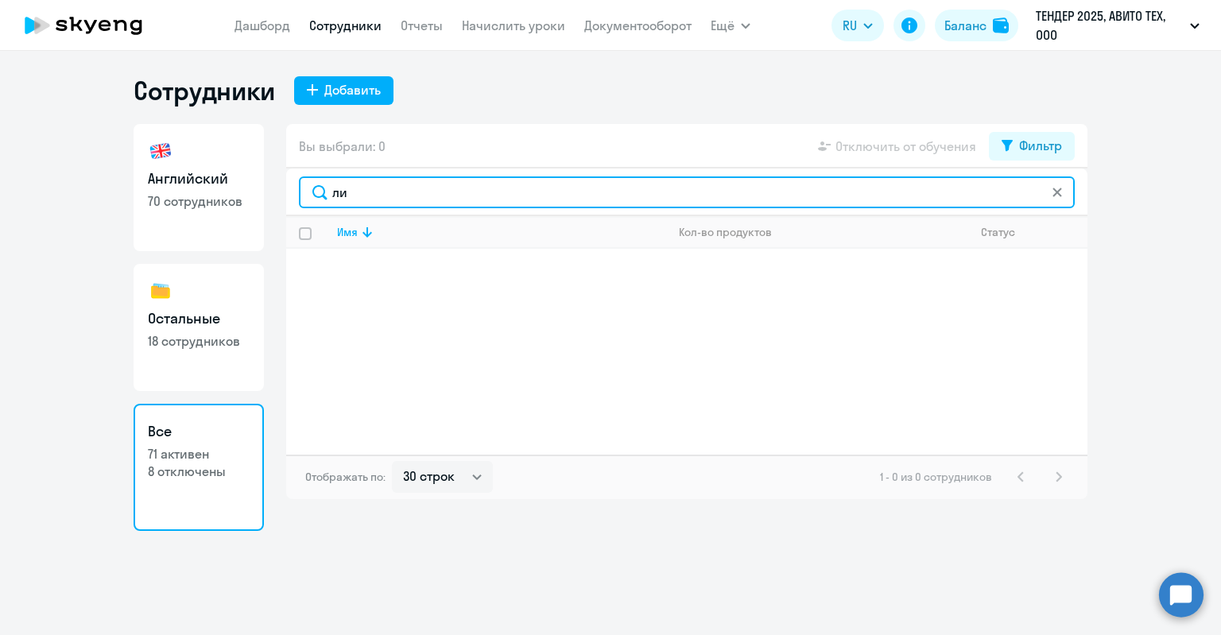
type input "л"
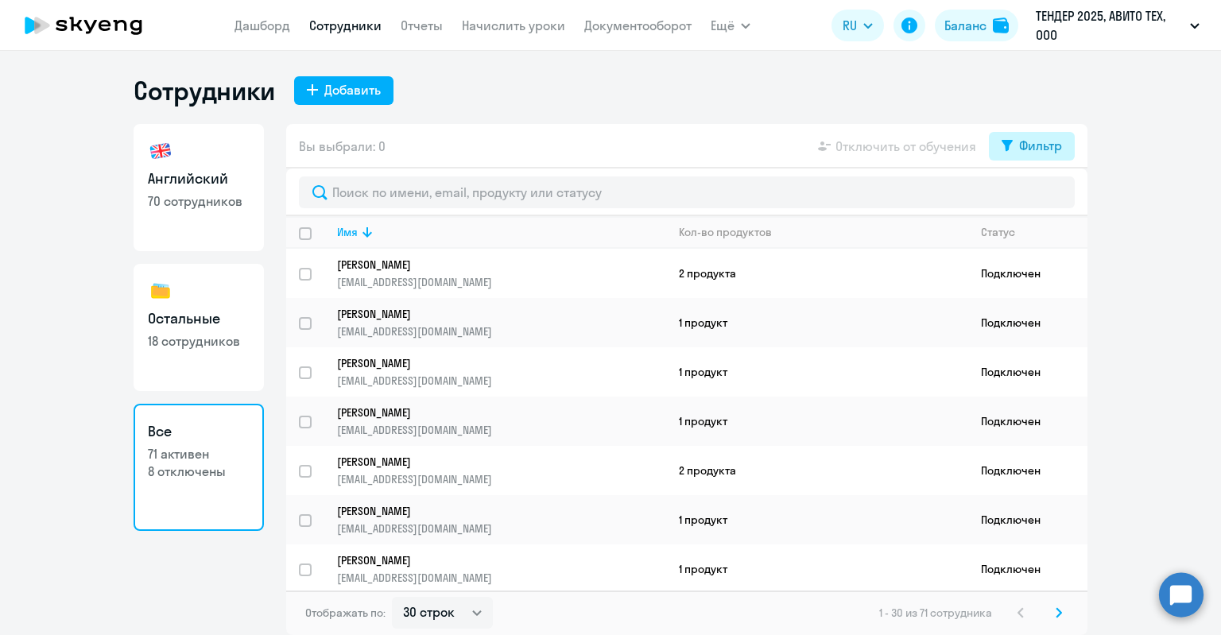
click at [1028, 145] on div "Фильтр" at bounding box center [1040, 145] width 43 height 19
click at [1044, 195] on span at bounding box center [1048, 198] width 27 height 16
click at [1035, 197] on input "checkbox" at bounding box center [1034, 197] width 1 height 1
checkbox input "true"
click at [753, 113] on div "Сотрудники Добавить Английский 70 сотрудников Остальные 18 сотрудников Все 71 а…" at bounding box center [611, 355] width 954 height 560
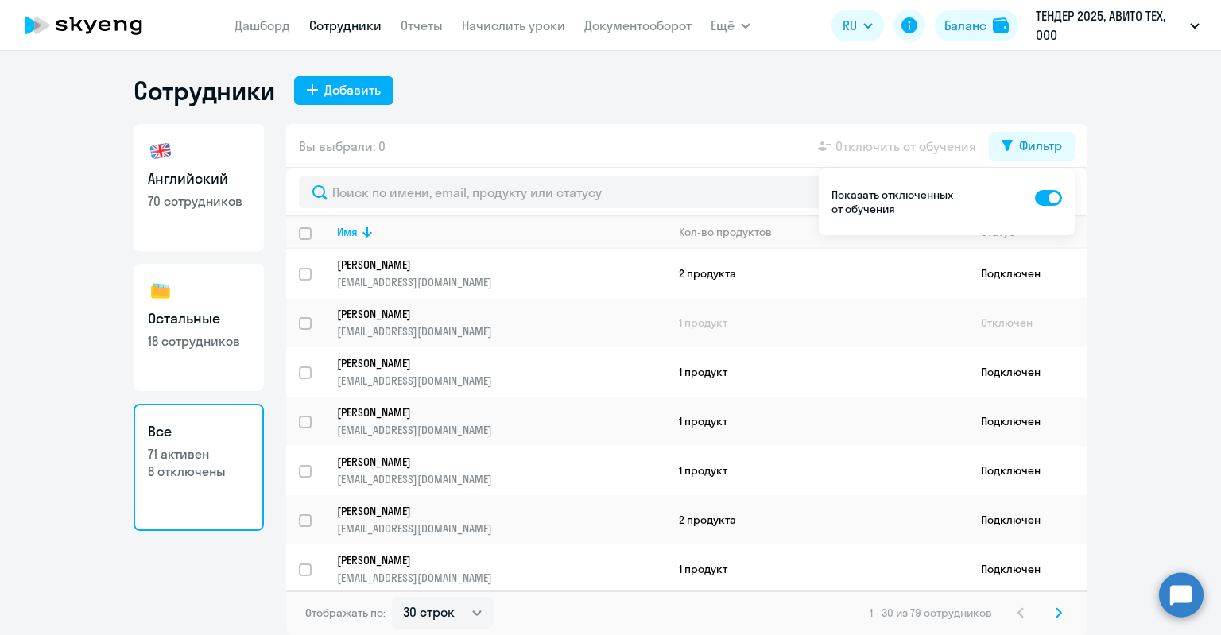
click at [1056, 215] on ds-switcher at bounding box center [1048, 202] width 27 height 29
click at [1122, 223] on ng-component "Сотрудники Добавить Английский 70 сотрудников Остальные 18 сотрудников Все 71 а…" at bounding box center [610, 355] width 1221 height 560
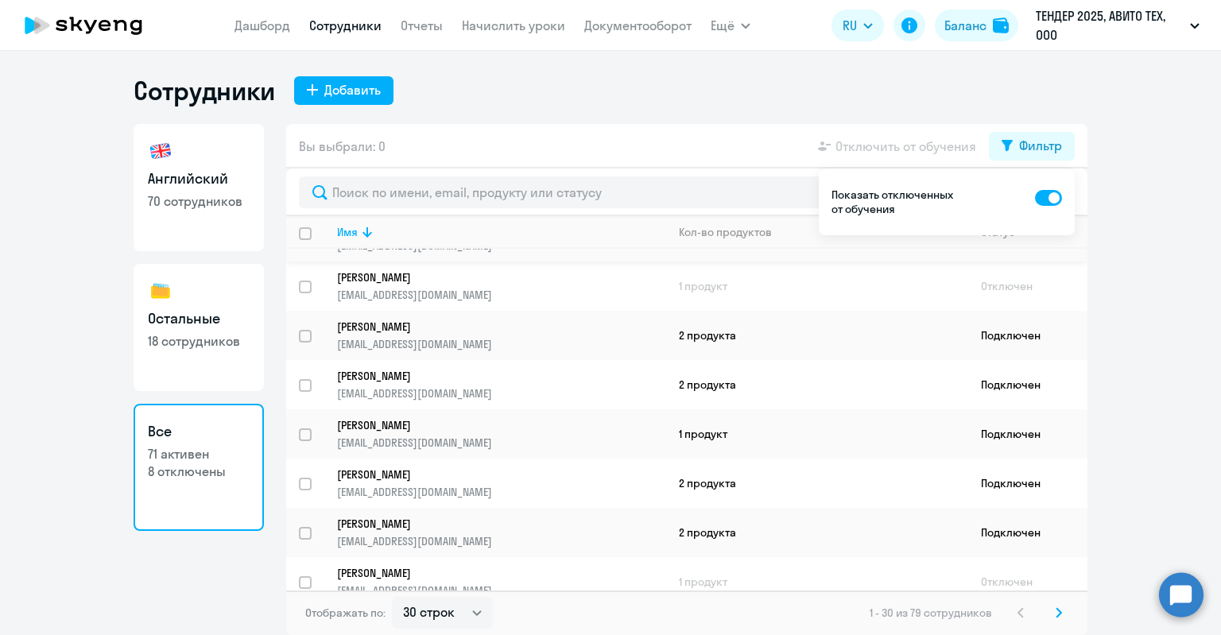
scroll to position [1117, 0]
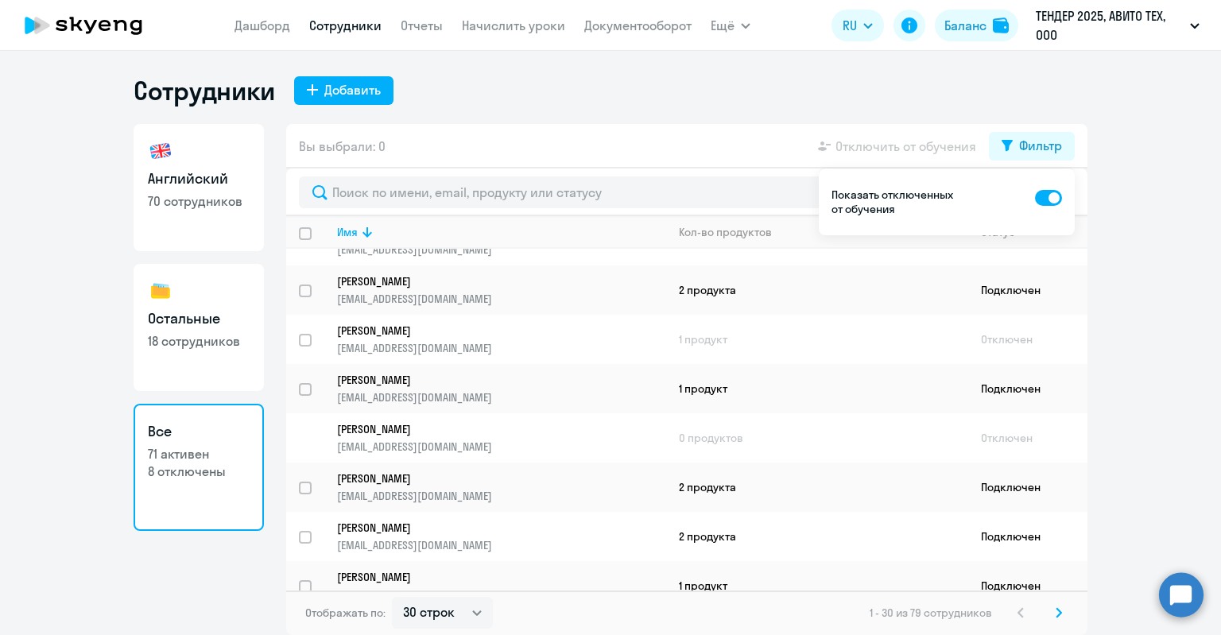
click at [1133, 343] on ng-component "Сотрудники Добавить Английский 70 сотрудников Остальные 18 сотрудников Все 71 а…" at bounding box center [610, 355] width 1221 height 560
click at [1059, 613] on icon at bounding box center [1058, 612] width 6 height 11
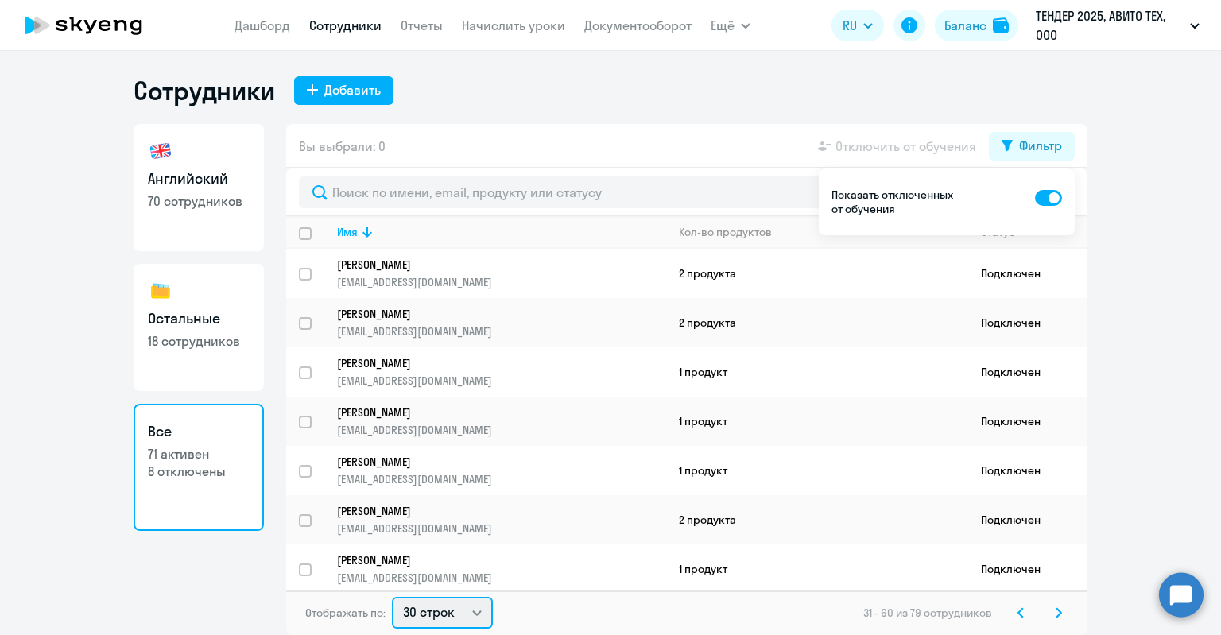
click at [448, 612] on select "30 строк 50 строк 100 строк" at bounding box center [442, 613] width 101 height 32
select select "100"
click at [392, 597] on select "30 строк 50 строк 100 строк" at bounding box center [442, 613] width 101 height 32
click at [1013, 620] on div "1 - 79 из 79 сотрудников" at bounding box center [969, 612] width 198 height 19
click at [1031, 153] on div "Фильтр" at bounding box center [1040, 145] width 43 height 19
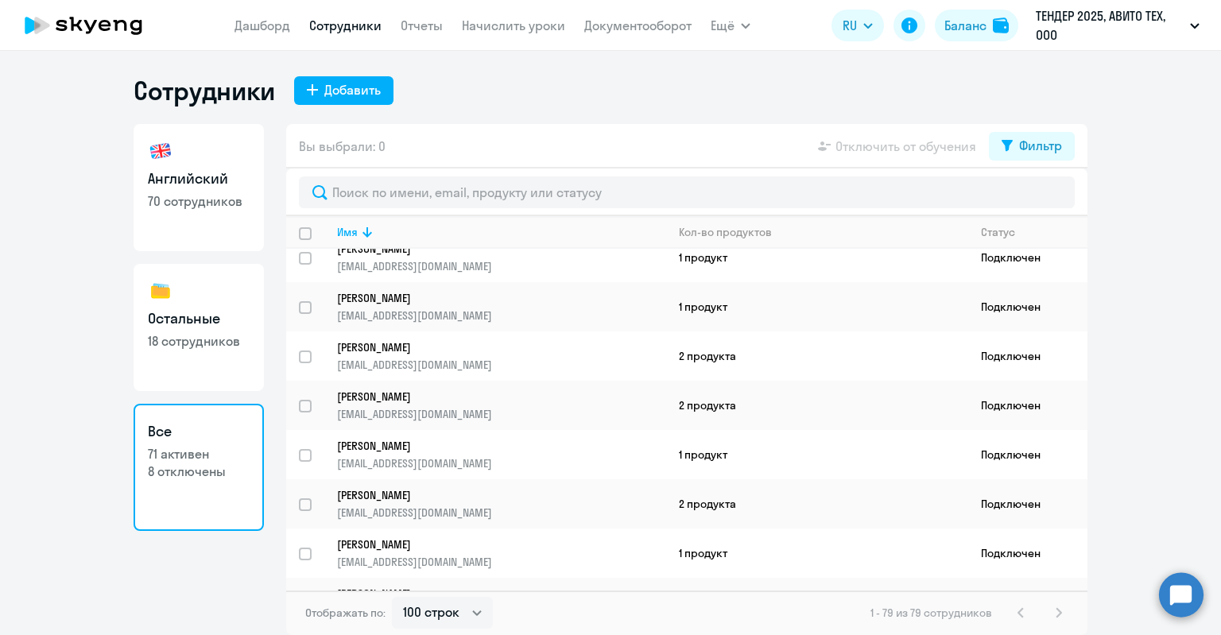
scroll to position [3100, 0]
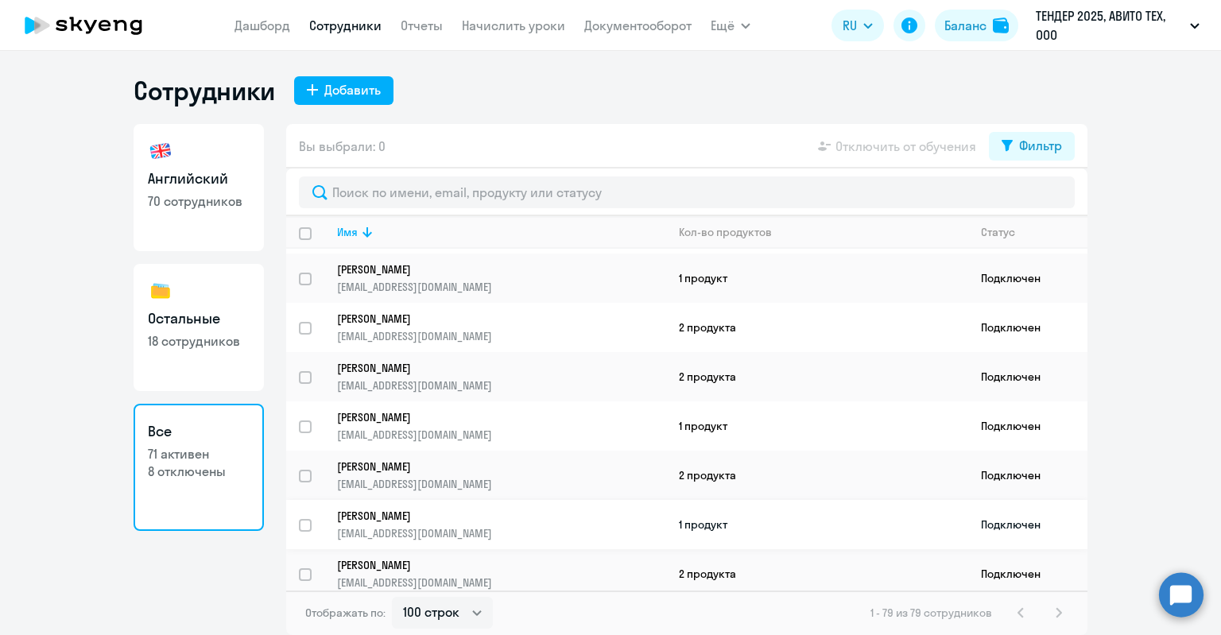
click at [292, 506] on div at bounding box center [306, 525] width 38 height 38
checkbox input "true"
click at [412, 509] on p "Бриль Лиза" at bounding box center [490, 516] width 307 height 14
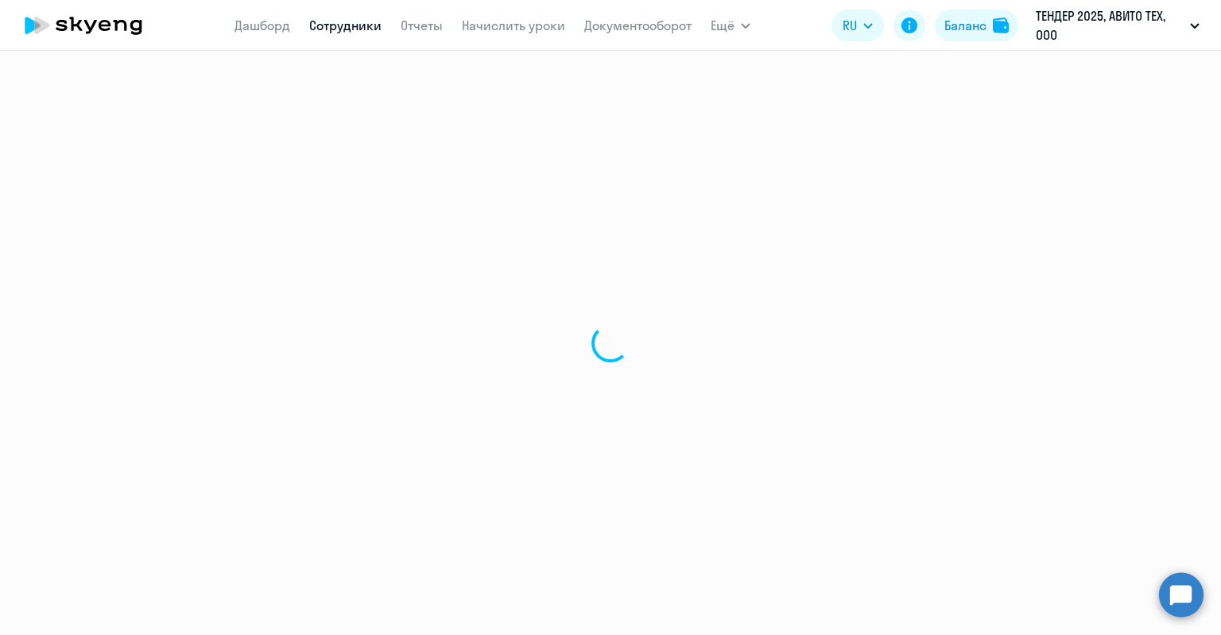
select select "english"
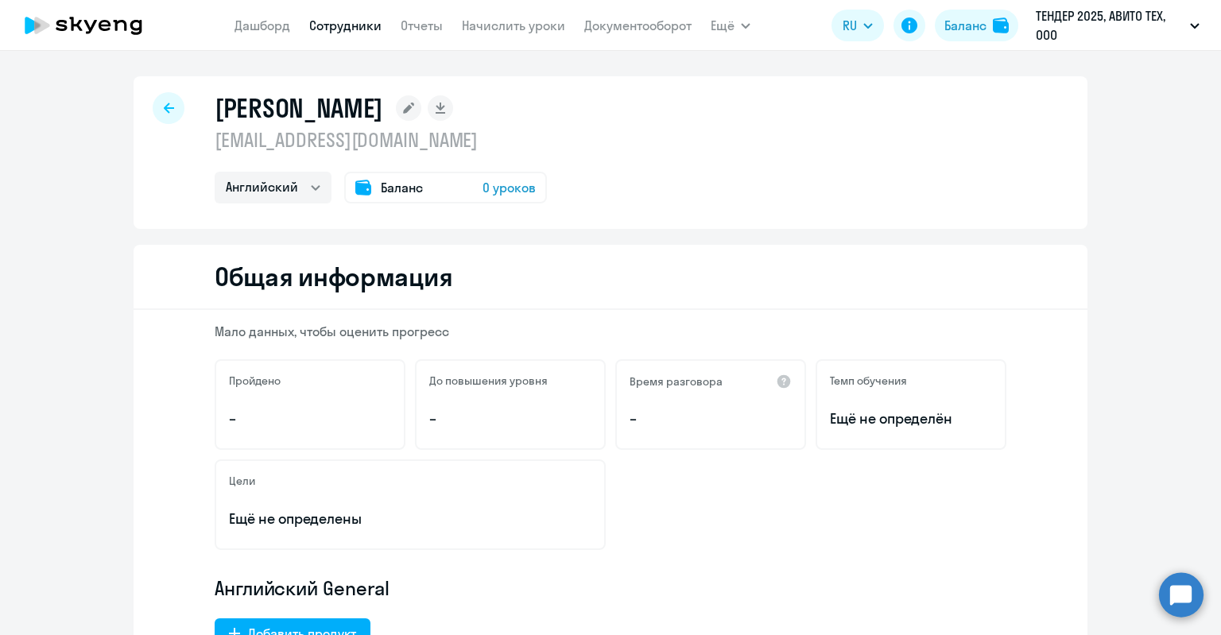
click at [456, 188] on div "Баланс 0 уроков" at bounding box center [445, 188] width 203 height 32
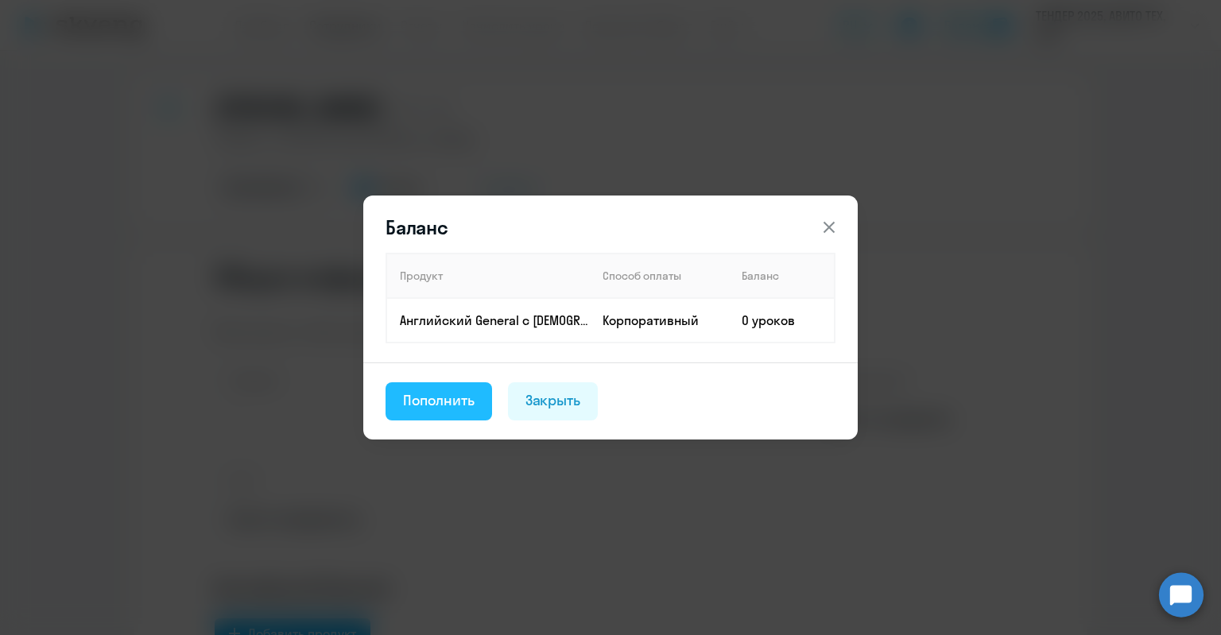
click at [426, 400] on div "Пополнить" at bounding box center [439, 400] width 72 height 21
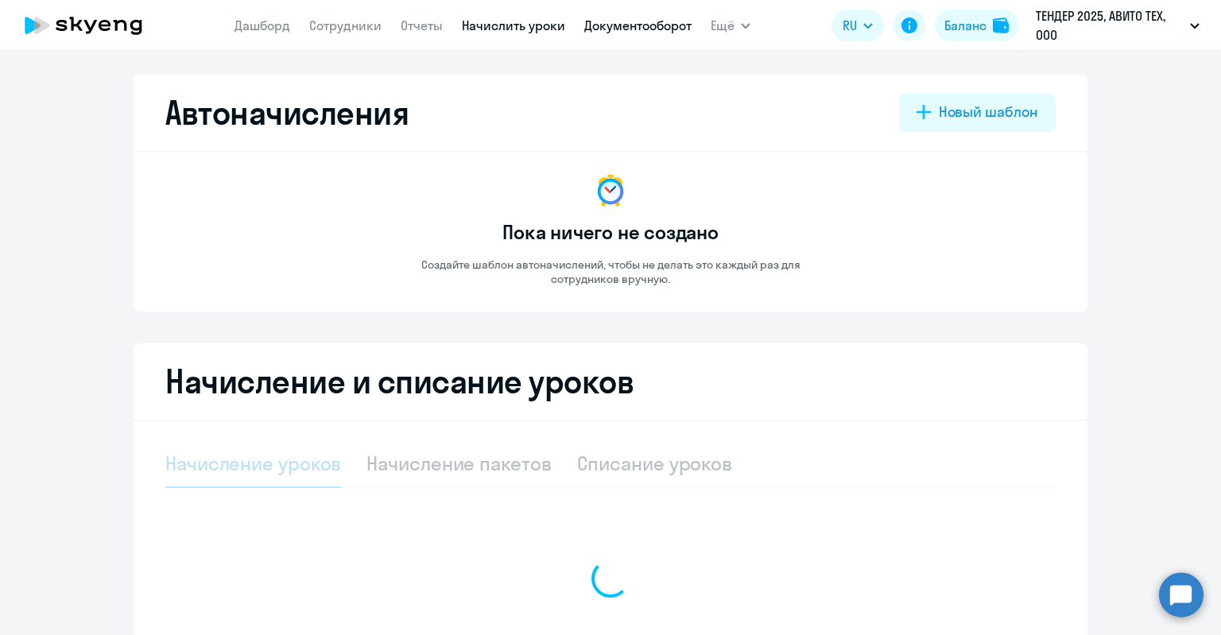
select select "10"
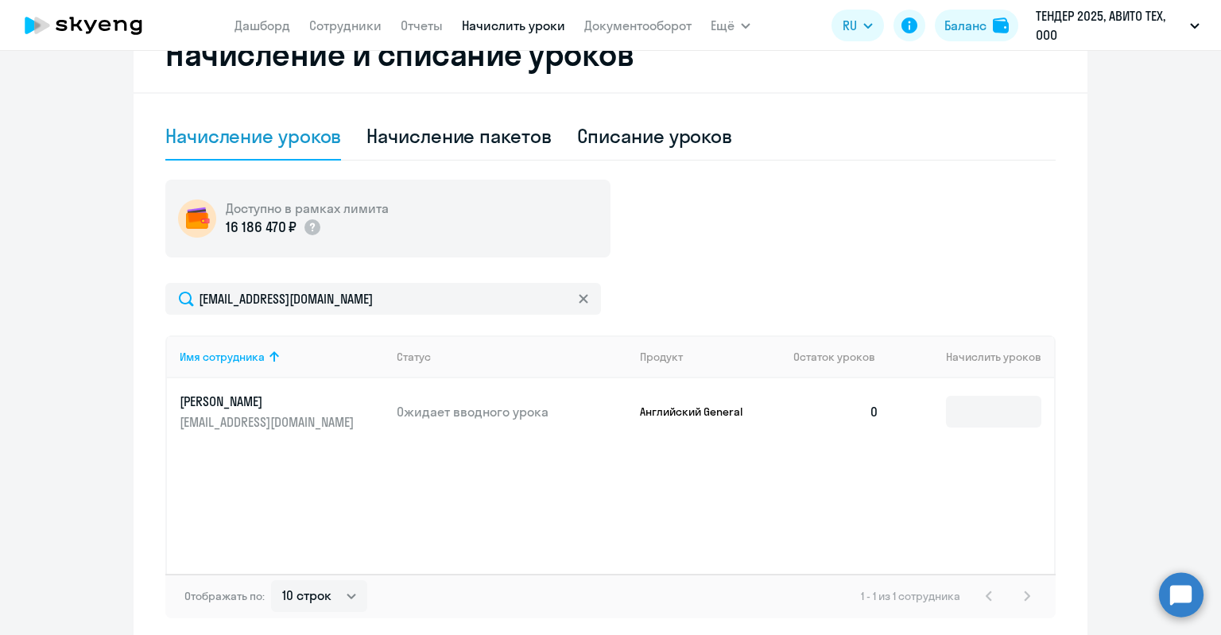
scroll to position [399, 0]
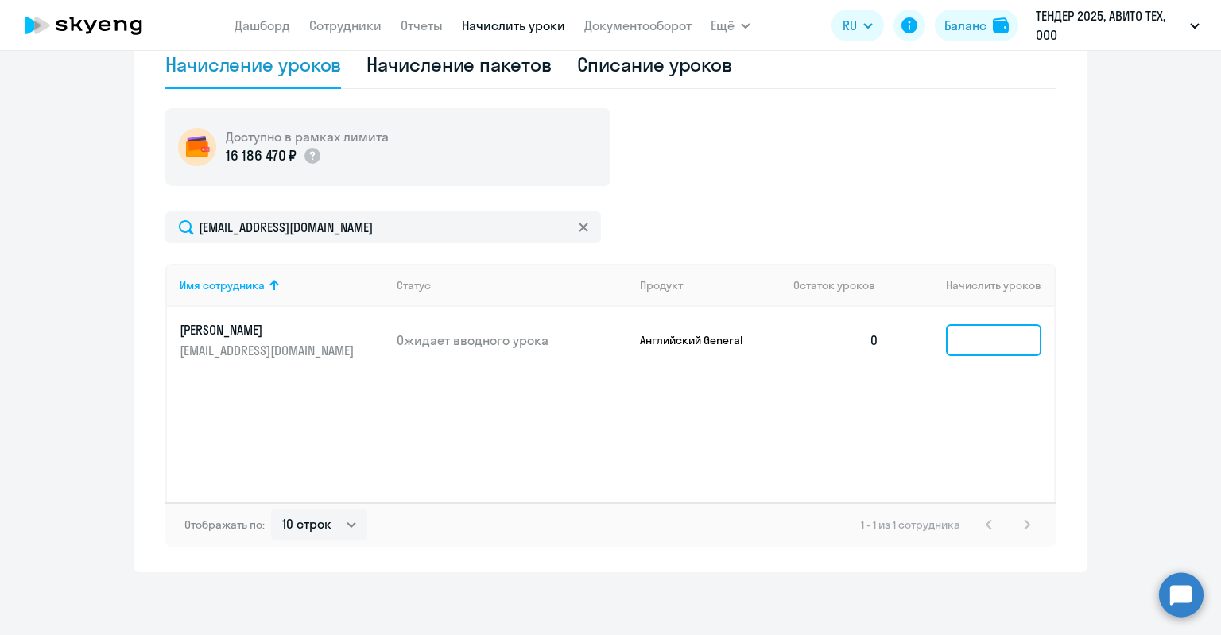
click at [962, 335] on input at bounding box center [993, 340] width 95 height 32
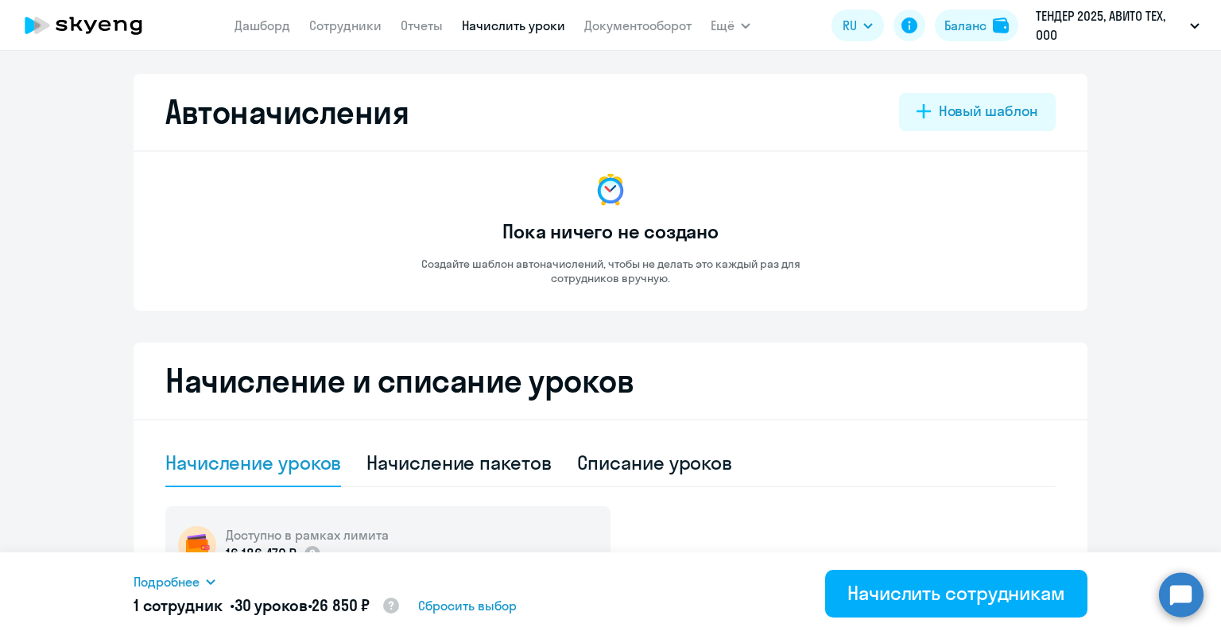
scroll to position [0, 0]
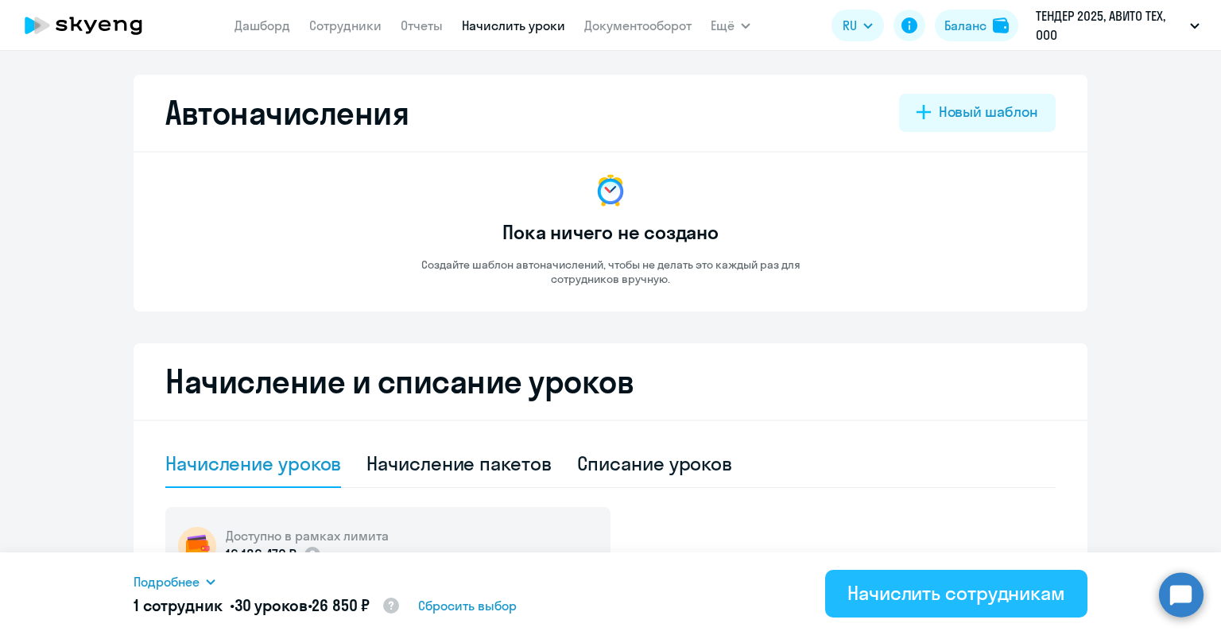
type input "30"
click at [934, 605] on div "Начислить сотрудникам" at bounding box center [956, 592] width 218 height 25
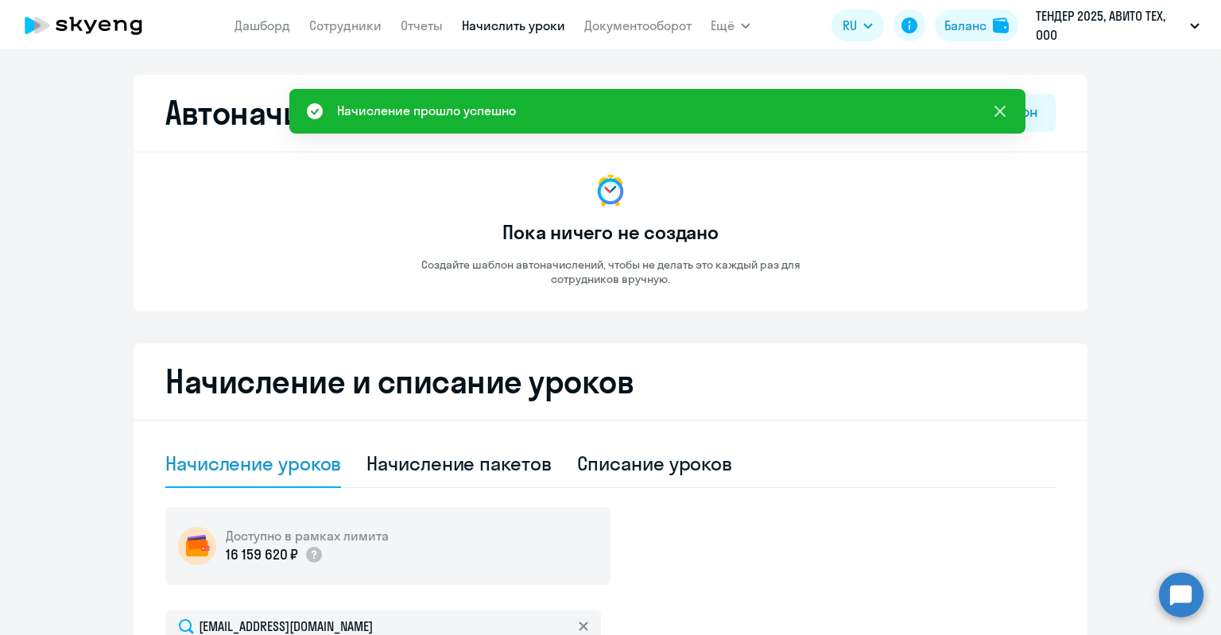
click at [997, 110] on icon at bounding box center [999, 111] width 11 height 11
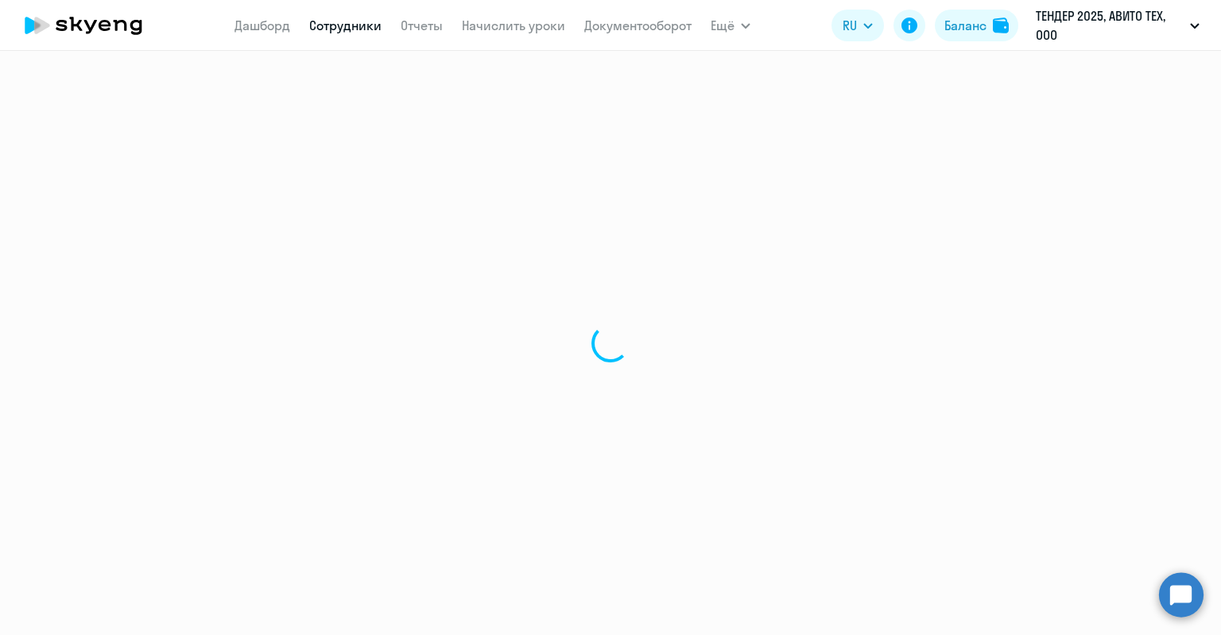
select select "english"
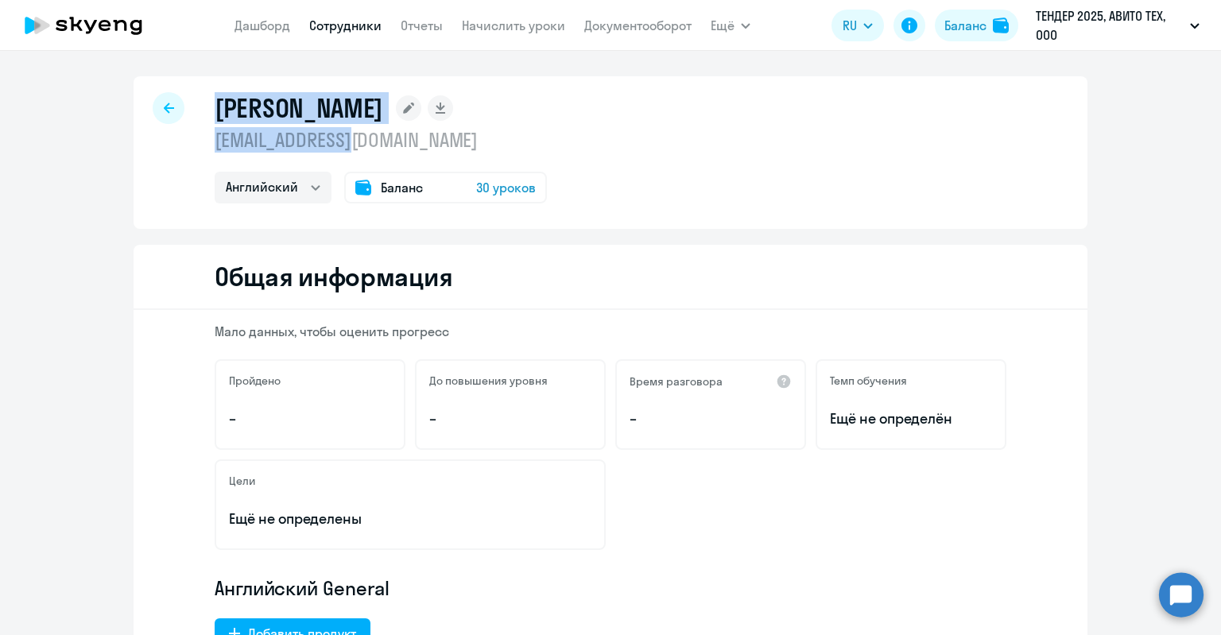
drag, startPoint x: 207, startPoint y: 99, endPoint x: 335, endPoint y: 145, distance: 135.0
click at [335, 145] on div "Бриль Лиза labril@avito.ru Английский Баланс 30 уроков" at bounding box center [611, 152] width 954 height 153
copy div "Бриль Лиза labril@avito.ru"
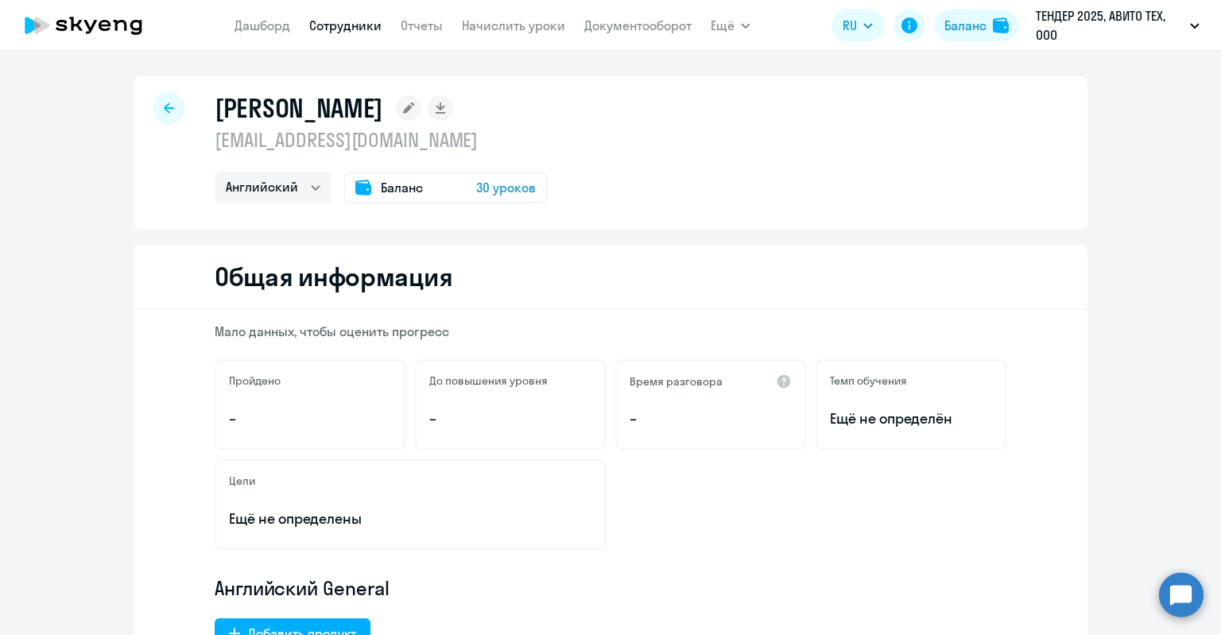
click at [1167, 594] on circle at bounding box center [1181, 594] width 45 height 45
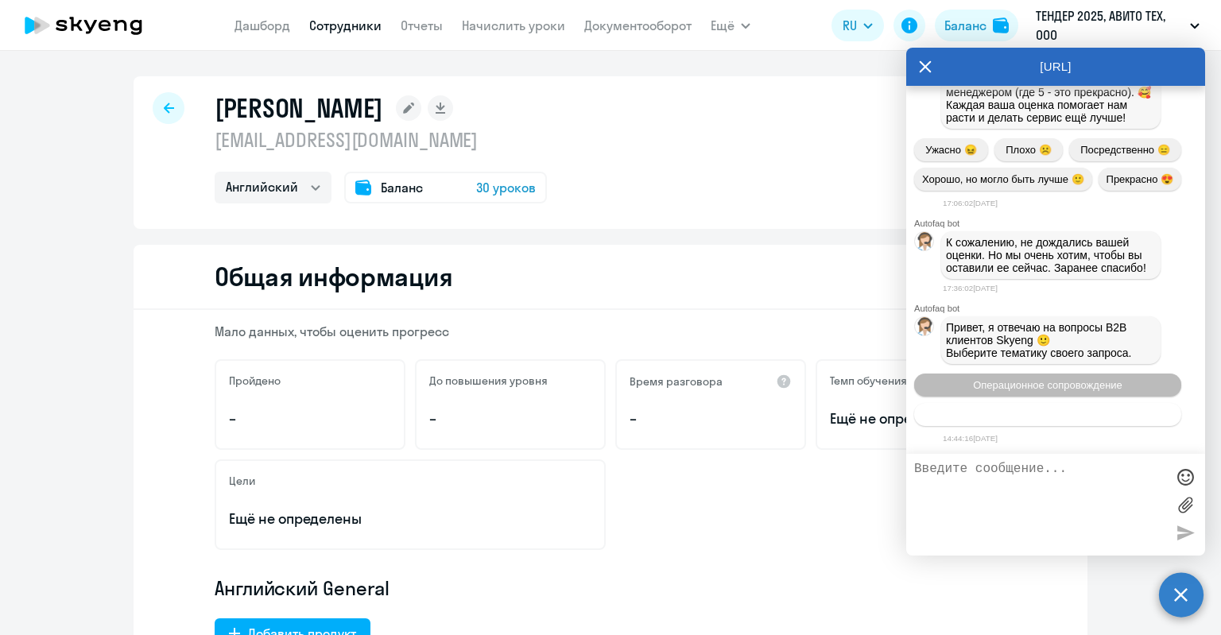
click at [1074, 413] on span "Тематики документооборот" at bounding box center [1048, 414] width 132 height 12
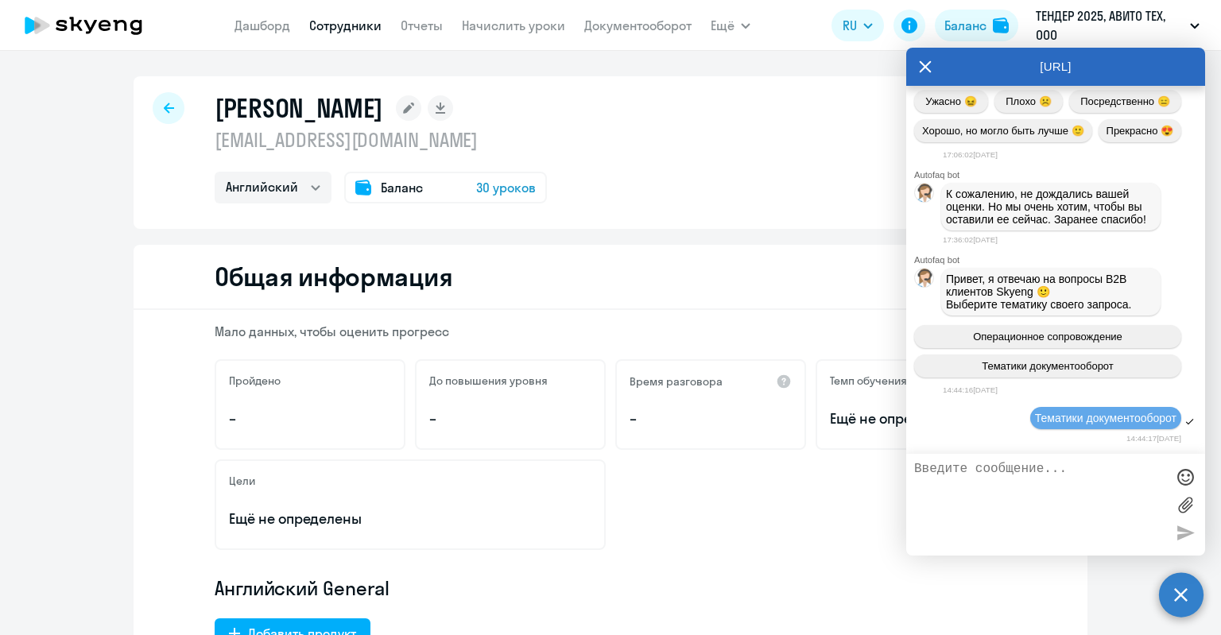
scroll to position [35084, 0]
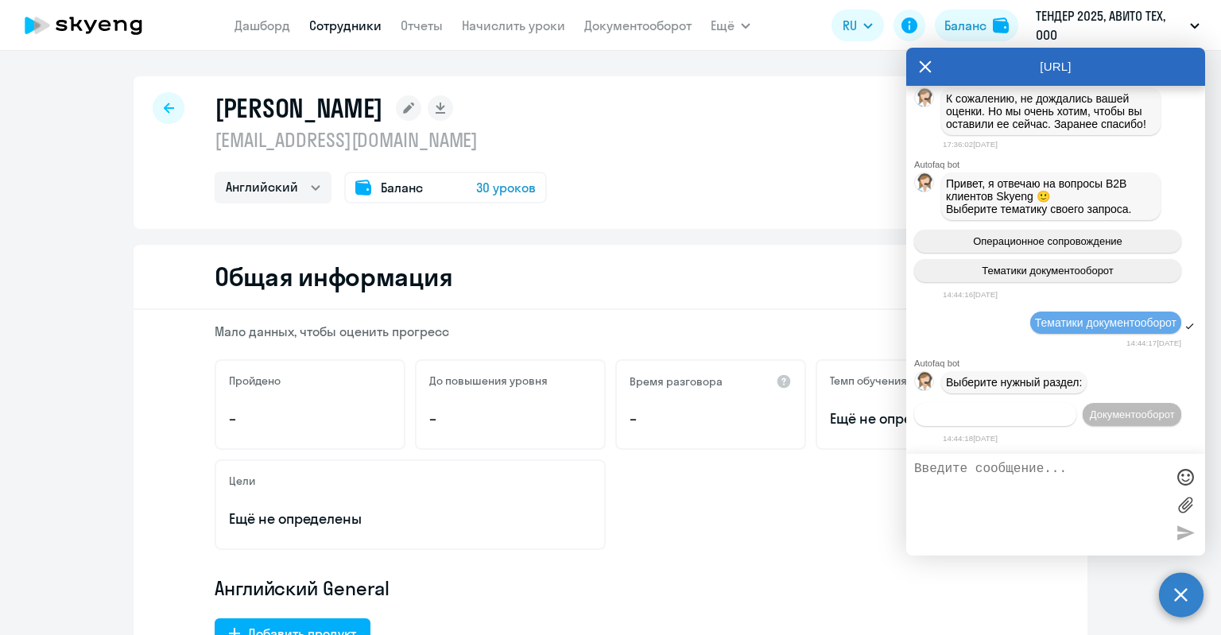
click at [1065, 408] on span "Операционное сопровождение" at bounding box center [994, 414] width 149 height 12
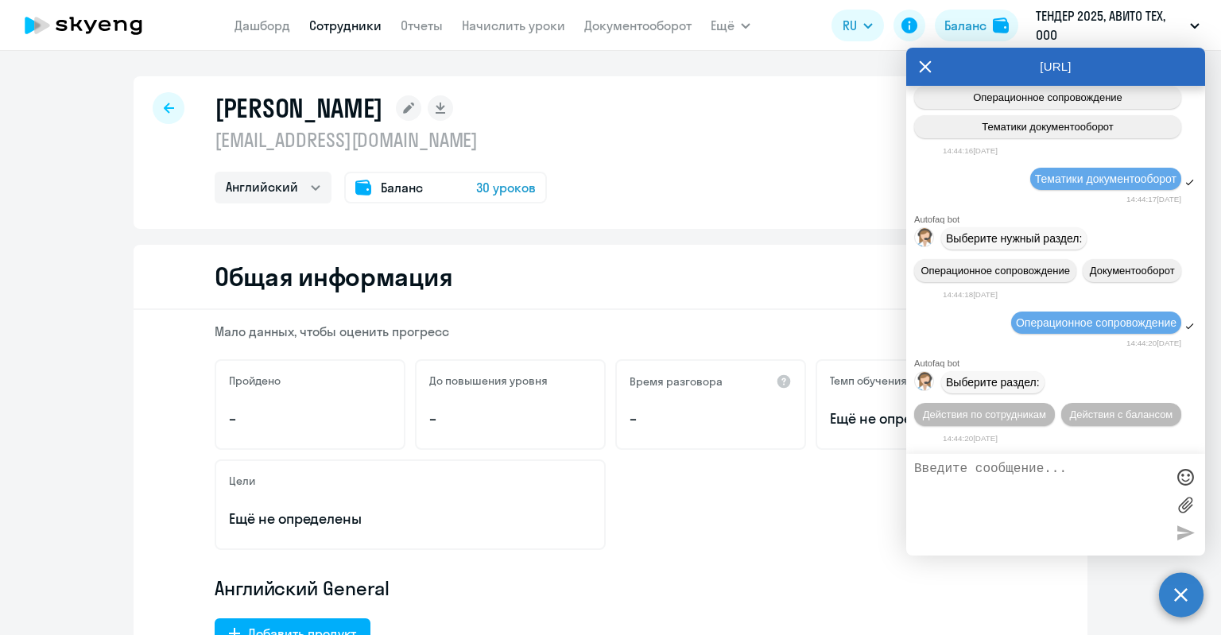
scroll to position [35229, 0]
click at [1022, 414] on span "Действия по сотрудникам" at bounding box center [984, 414] width 123 height 12
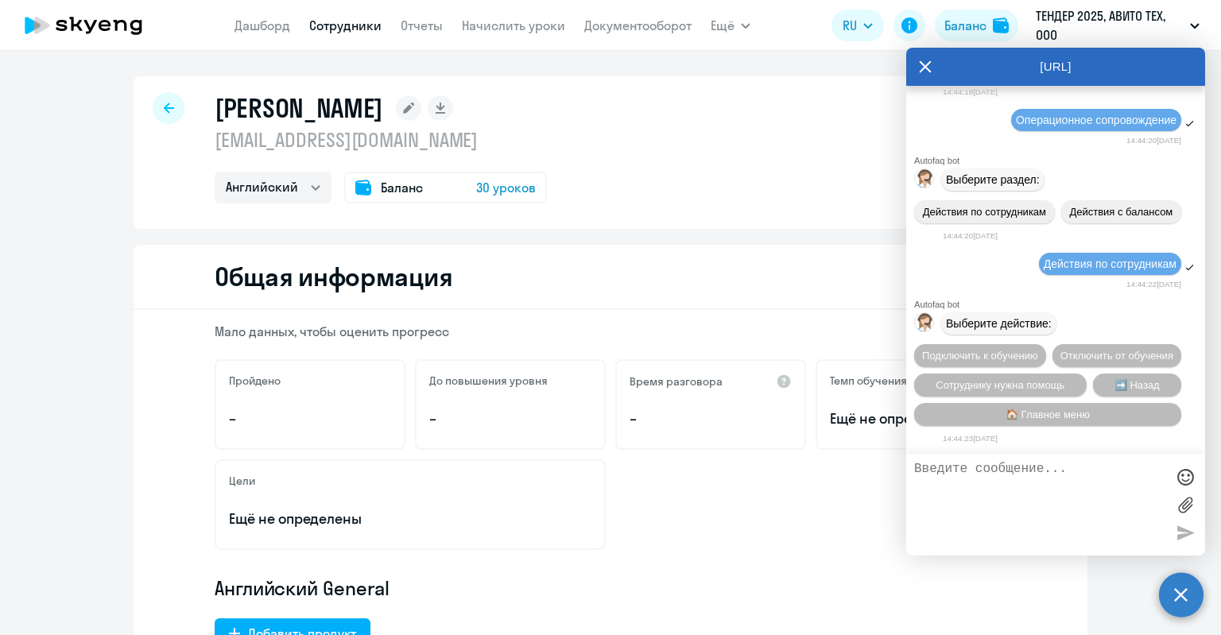
scroll to position [35463, 0]
click at [1029, 379] on span "Сотруднику нужна помощь" at bounding box center [999, 385] width 129 height 12
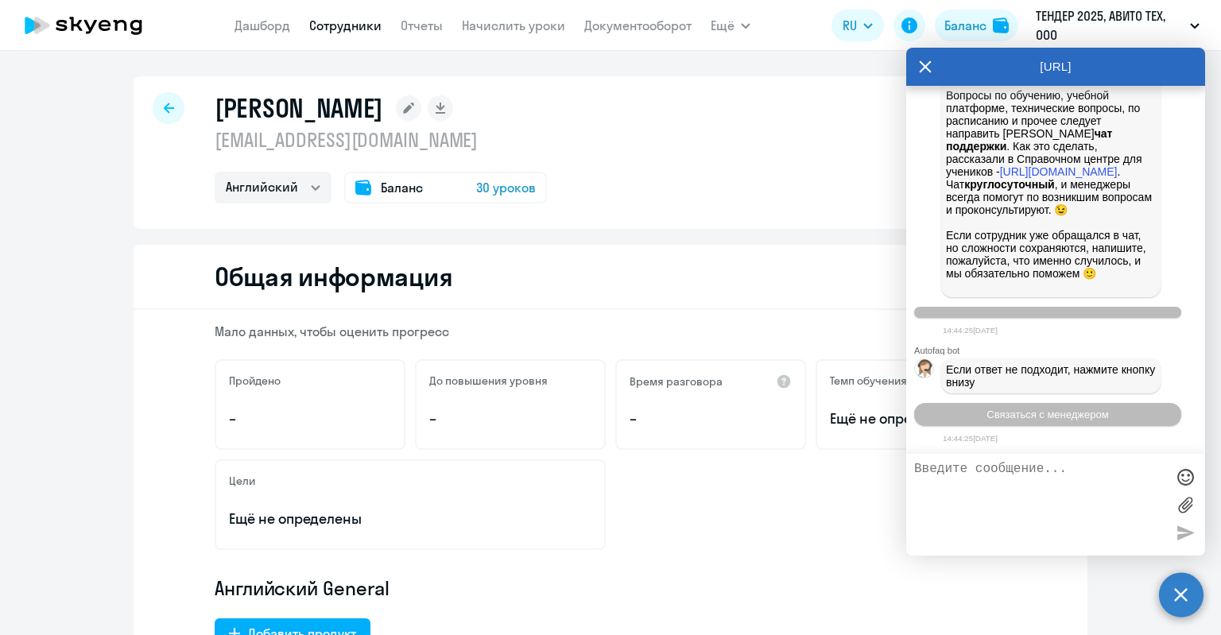
scroll to position [36014, 0]
click at [1040, 474] on textarea at bounding box center [1039, 505] width 251 height 86
click at [1102, 419] on button "Связаться с менеджером" at bounding box center [1047, 414] width 267 height 23
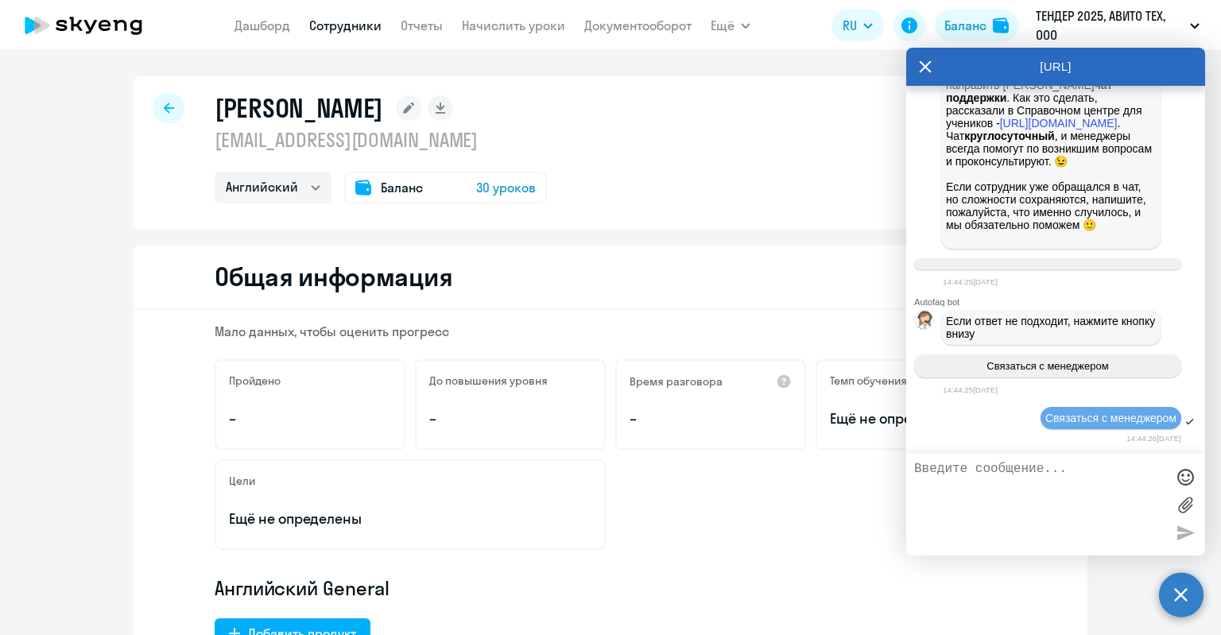
scroll to position [36062, 0]
click at [1086, 473] on textarea at bounding box center [1039, 505] width 251 height 86
paste textarea "Бриль Лиза labril@avito.ru"
type textarea "Здравствуйте, начислите скрининг-тест сотруднику ООО "Авито Тех"- Бриль Лиза la…"
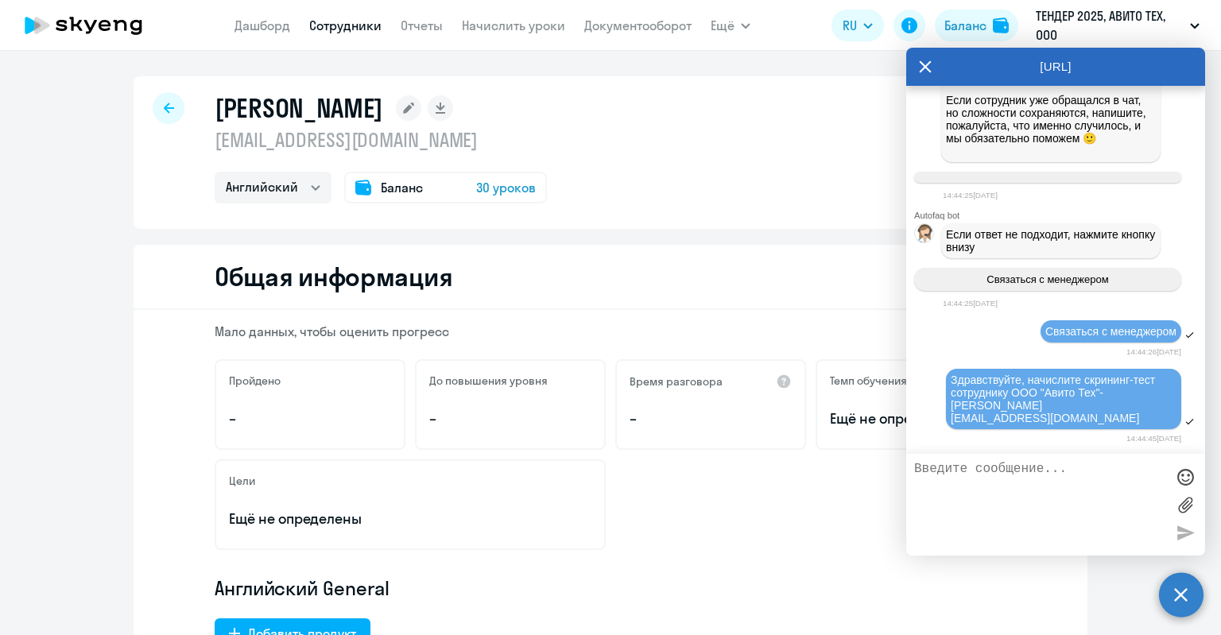
scroll to position [36150, 0]
click at [922, 61] on icon at bounding box center [925, 67] width 13 height 38
